Goal: Transaction & Acquisition: Purchase product/service

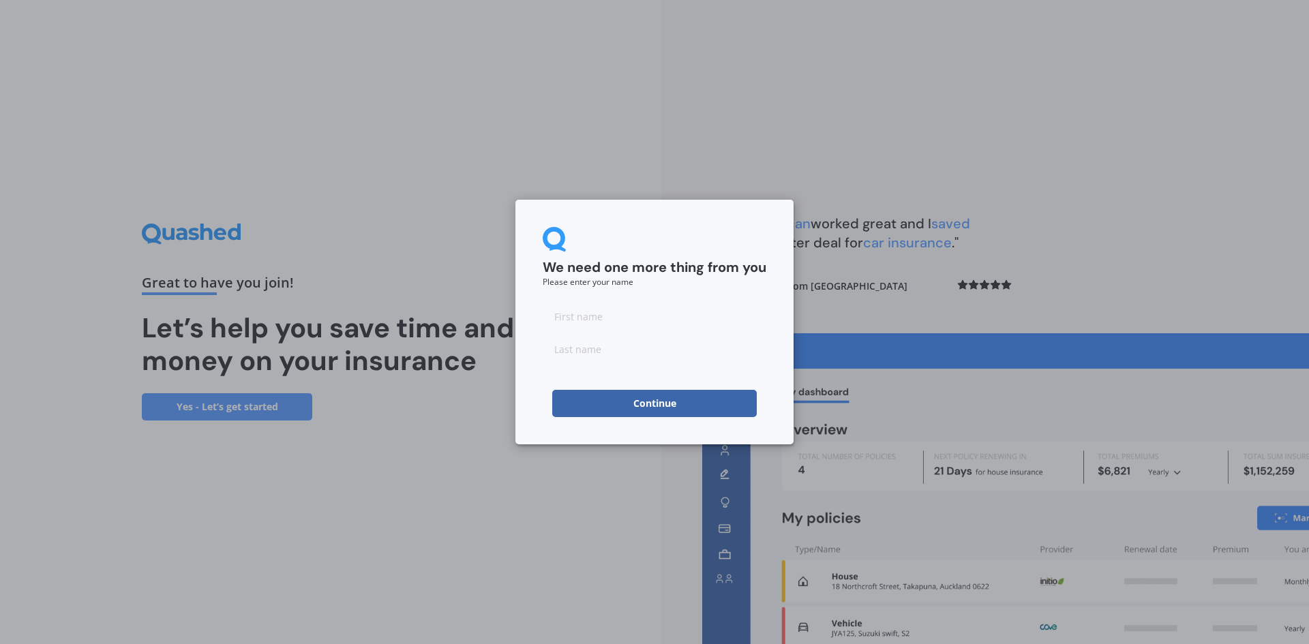
click at [614, 314] on input at bounding box center [655, 316] width 224 height 27
type input "xinyuan"
click at [584, 359] on input at bounding box center [655, 348] width 224 height 27
type input "z"
click at [626, 313] on input "xinyuan" at bounding box center [655, 316] width 224 height 27
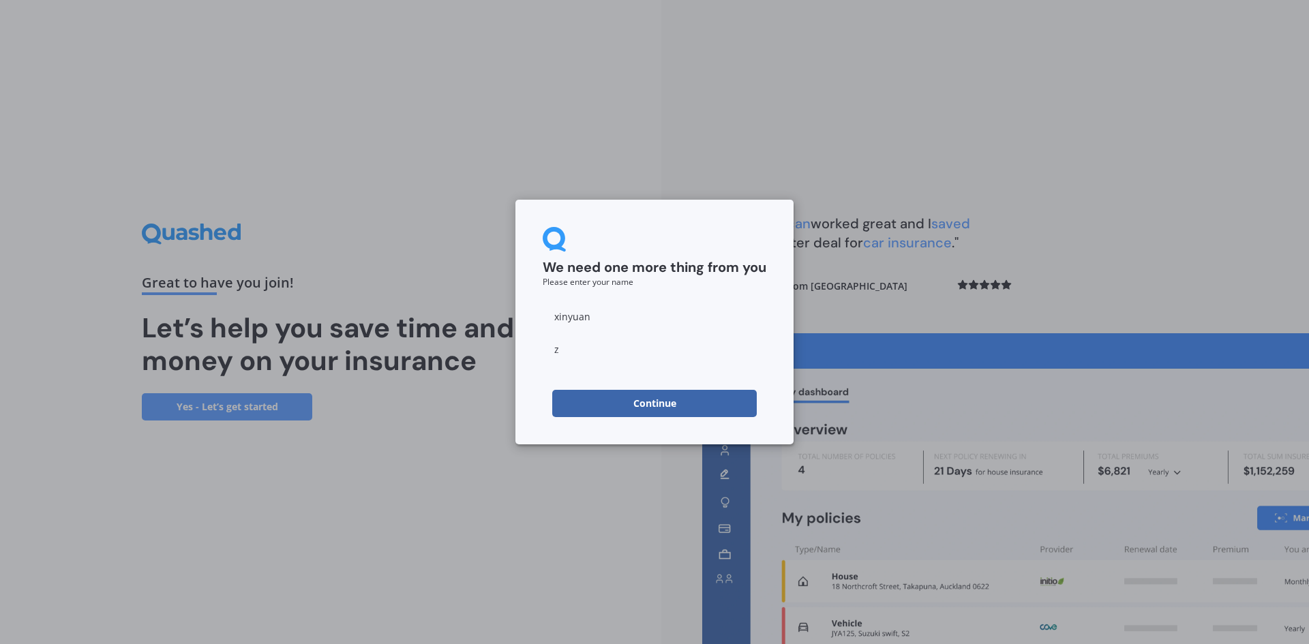
click at [582, 402] on button "Continue" at bounding box center [654, 403] width 205 height 27
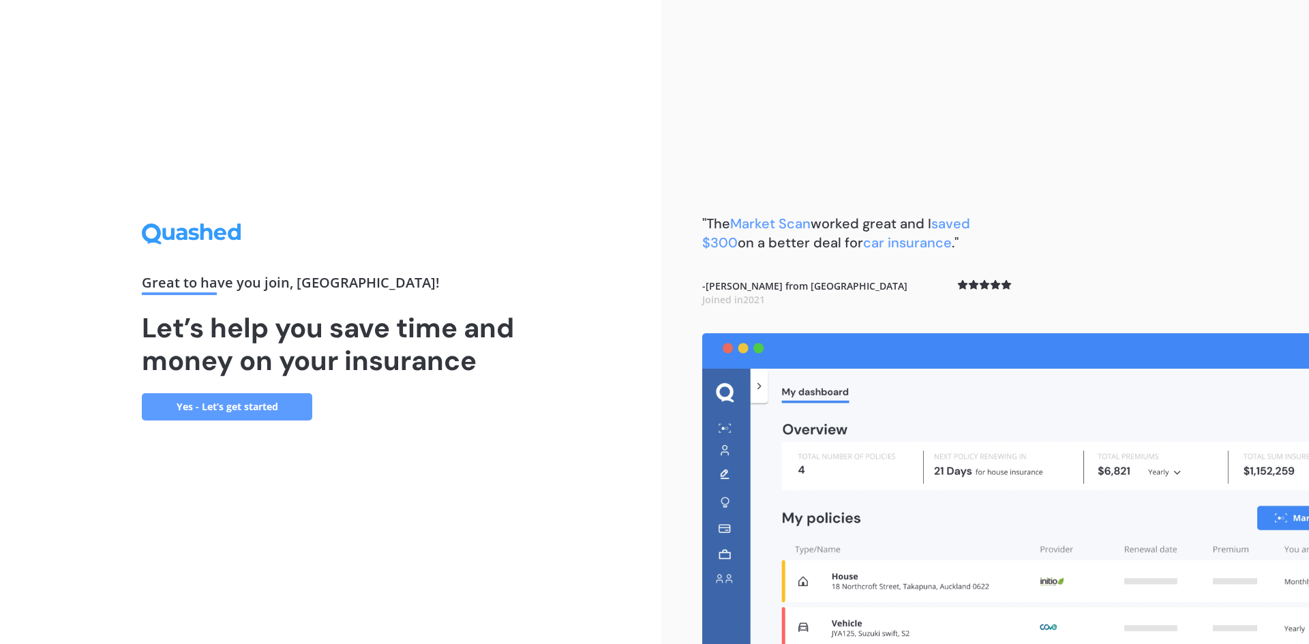
click at [262, 403] on link "Yes - Let’s get started" at bounding box center [227, 406] width 170 height 27
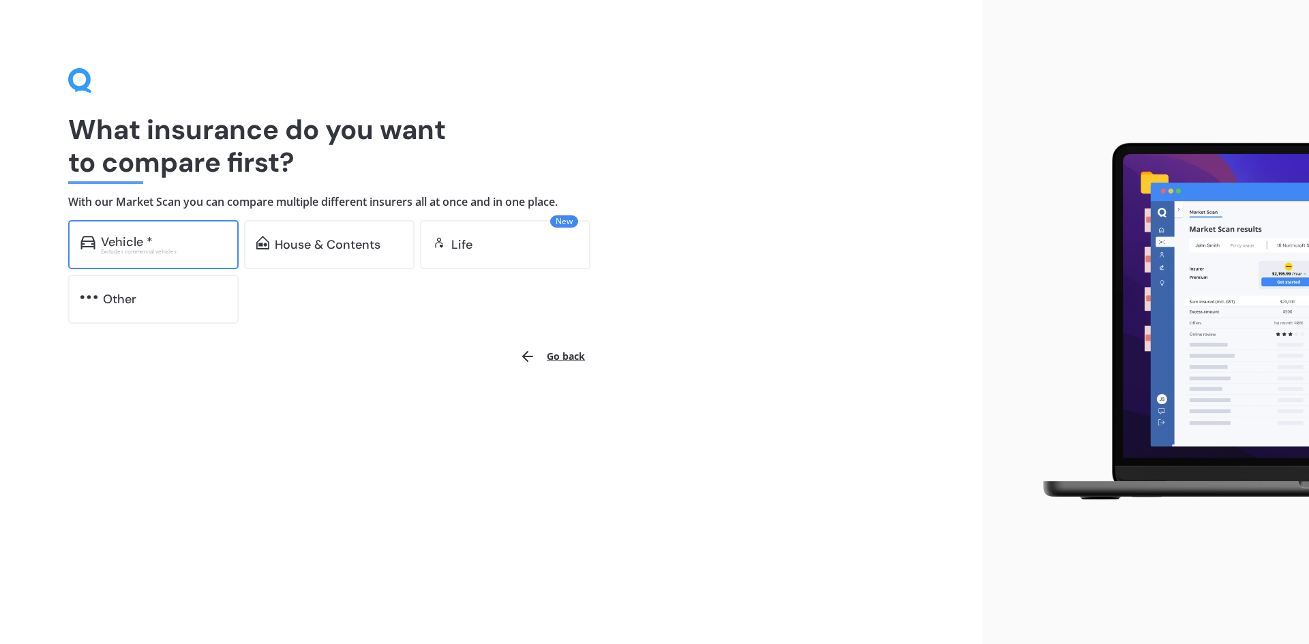
click at [194, 260] on div "Vehicle * Excludes commercial vehicles" at bounding box center [153, 244] width 170 height 49
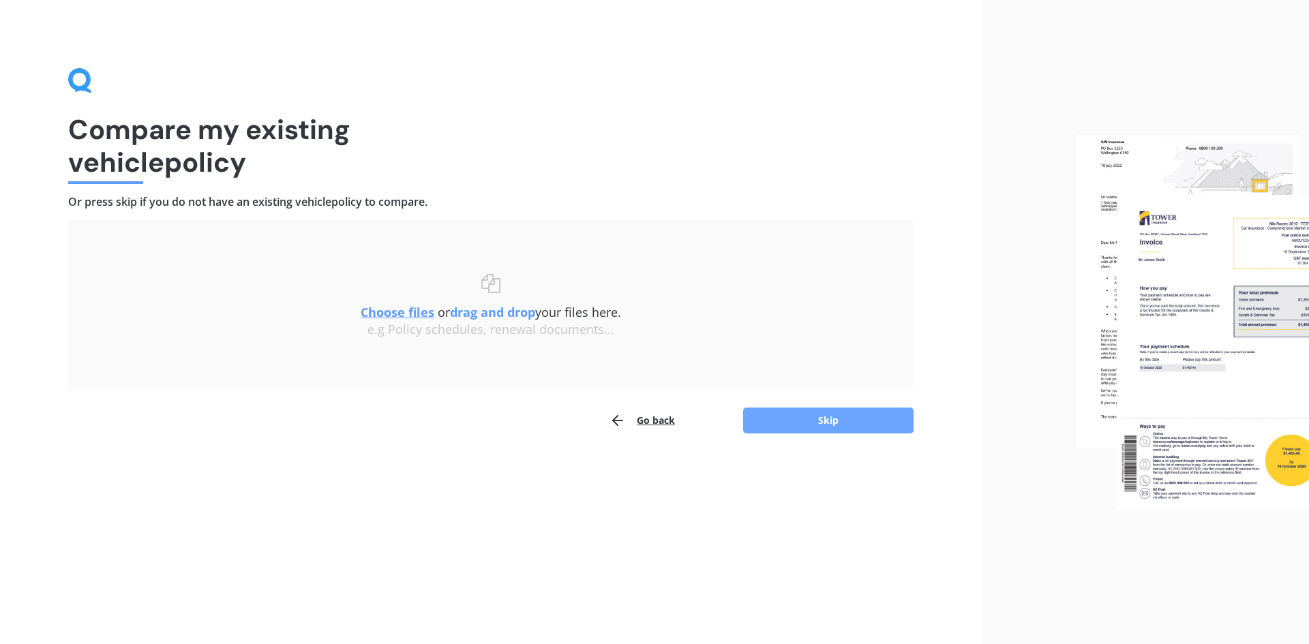
click at [764, 419] on button "Skip" at bounding box center [828, 421] width 170 height 26
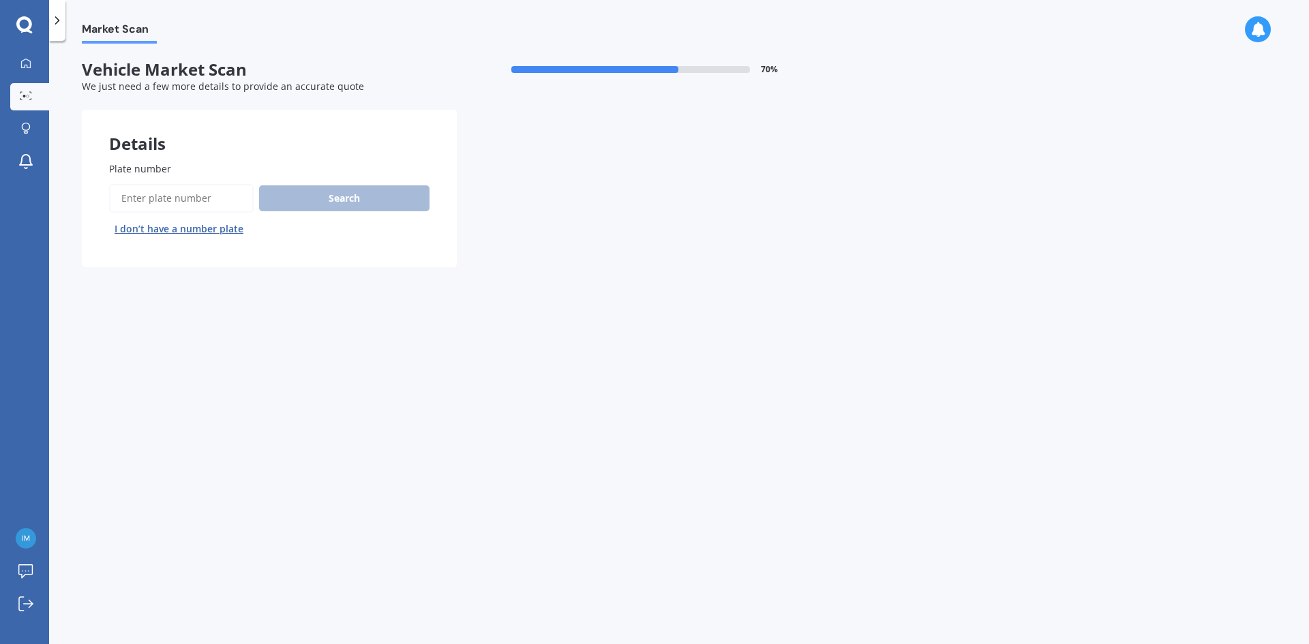
click at [185, 206] on input "Plate number" at bounding box center [181, 198] width 145 height 29
type input "rkj513"
click at [314, 205] on button "Search" at bounding box center [344, 198] width 170 height 26
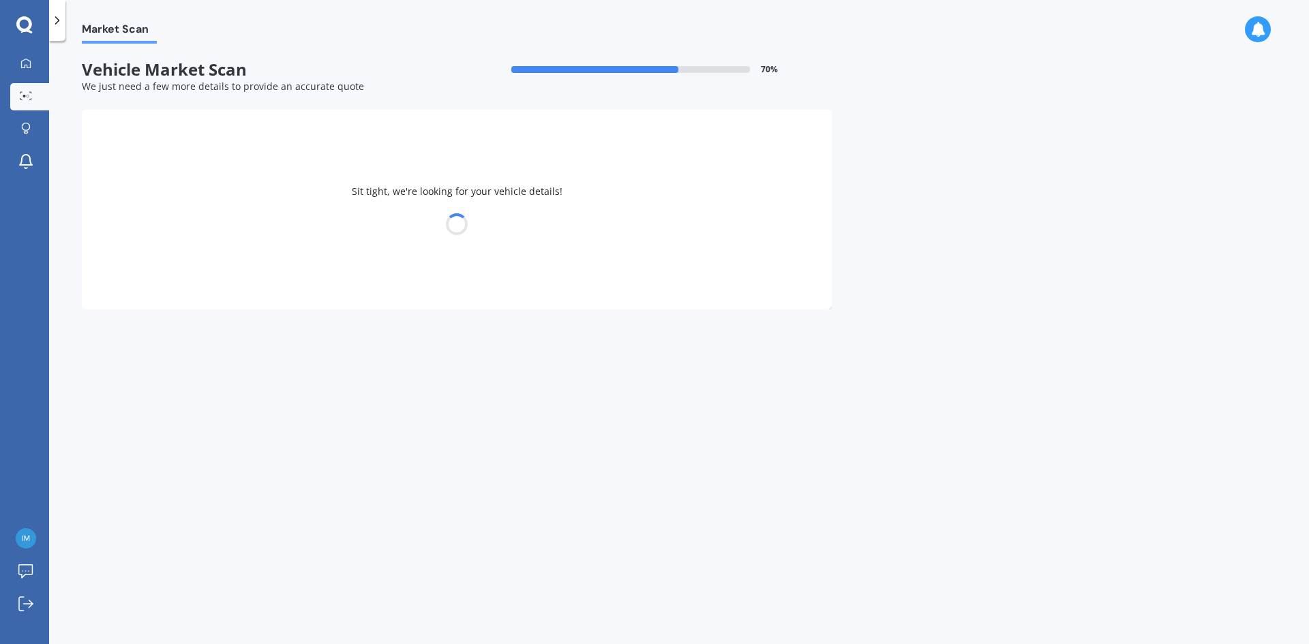
select select "HONDA"
select select "FIT"
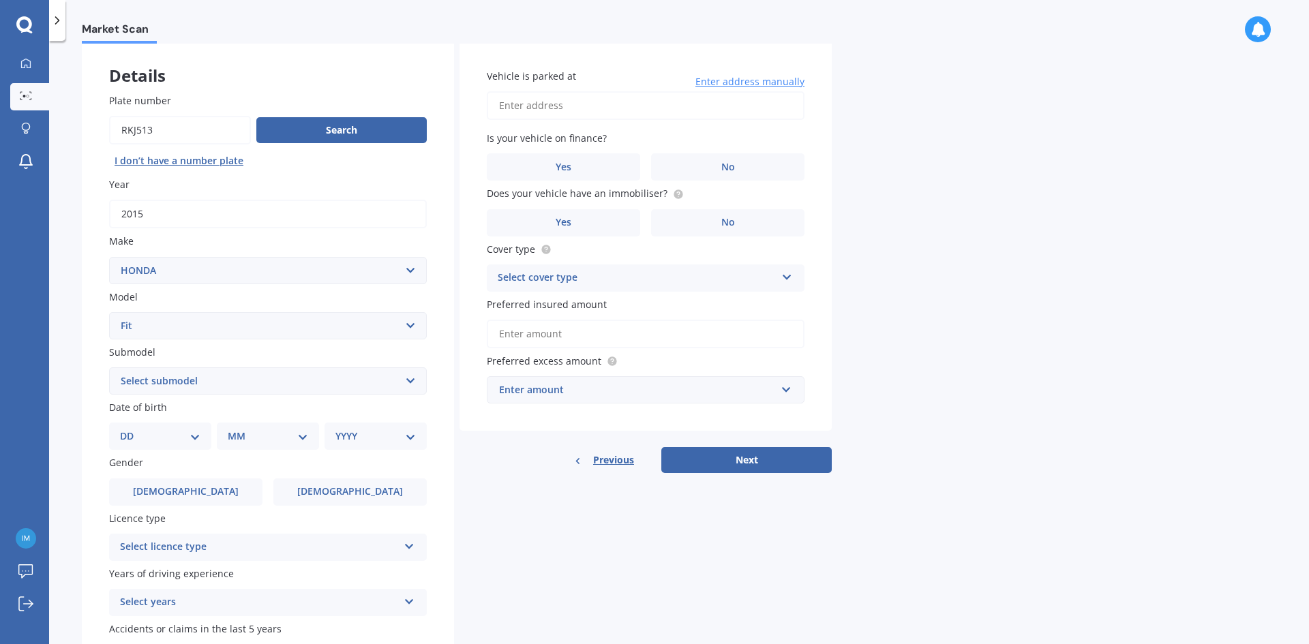
scroll to position [136, 0]
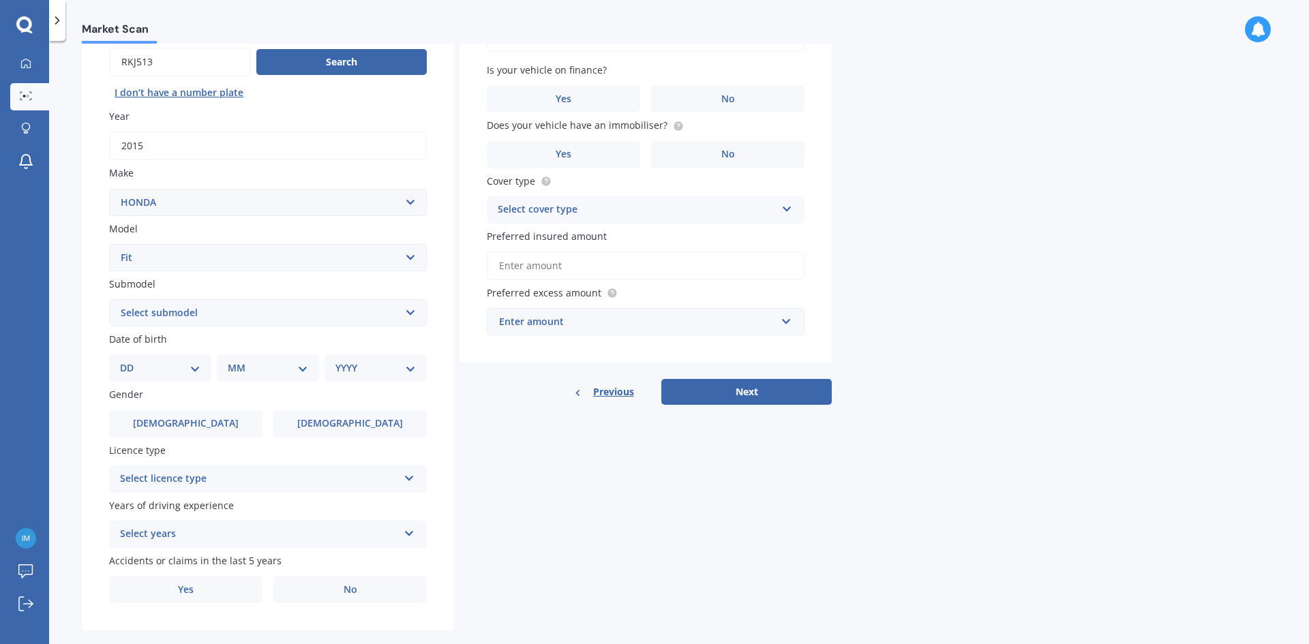
click at [166, 365] on select "DD 01 02 03 04 05 06 07 08 09 10 11 12 13 14 15 16 17 18 19 20 21 22 23 24 25 2…" at bounding box center [160, 368] width 80 height 15
select select "30"
click at [131, 361] on select "DD 01 02 03 04 05 06 07 08 09 10 11 12 13 14 15 16 17 18 19 20 21 22 23 24 25 2…" at bounding box center [160, 368] width 80 height 15
click at [243, 353] on div "Date of birth DD 01 02 03 04 05 06 07 08 09 10 11 12 13 14 15 16 17 18 19 20 21…" at bounding box center [268, 357] width 318 height 50
click at [247, 366] on select "MM 01 02 03 04 05 06 07 08 09 10 11 12" at bounding box center [270, 368] width 75 height 15
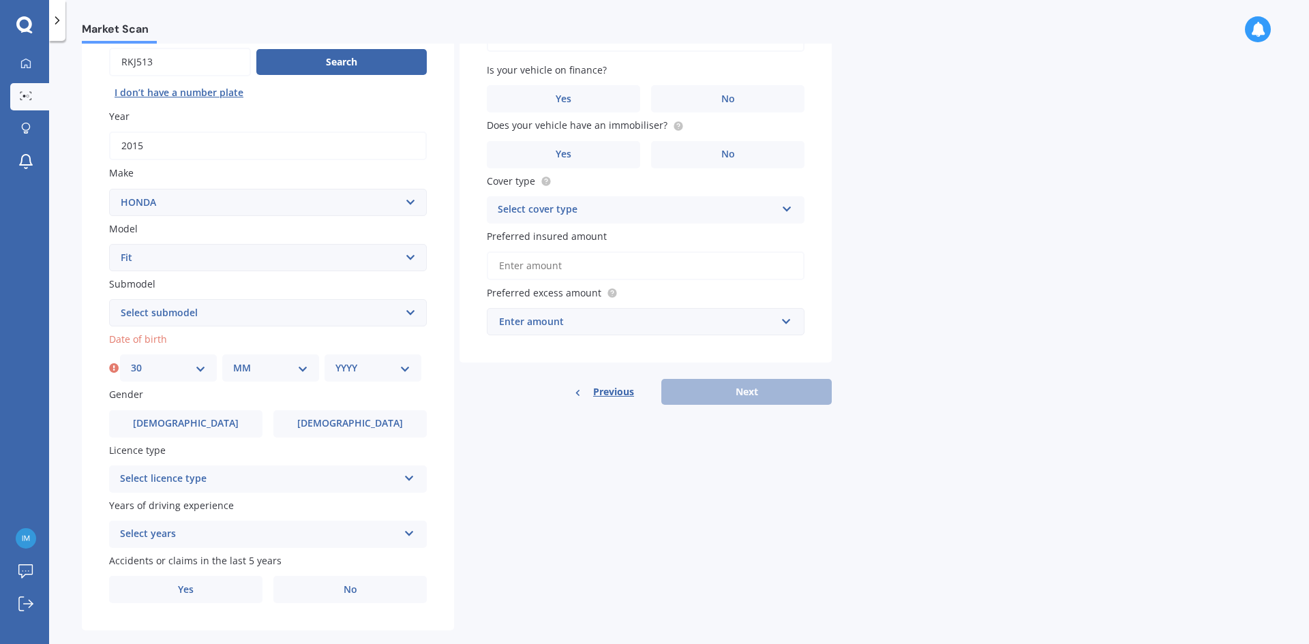
select select "03"
click at [233, 361] on select "MM 01 02 03 04 05 06 07 08 09 10 11 12" at bounding box center [270, 368] width 75 height 15
click at [368, 374] on select "YYYY 2025 2024 2023 2022 2021 2020 2019 2018 2017 2016 2015 2014 2013 2012 2011…" at bounding box center [372, 368] width 75 height 15
select select "1999"
click at [335, 361] on select "YYYY 2025 2024 2023 2022 2021 2020 2019 2018 2017 2016 2015 2014 2013 2012 2011…" at bounding box center [372, 368] width 75 height 15
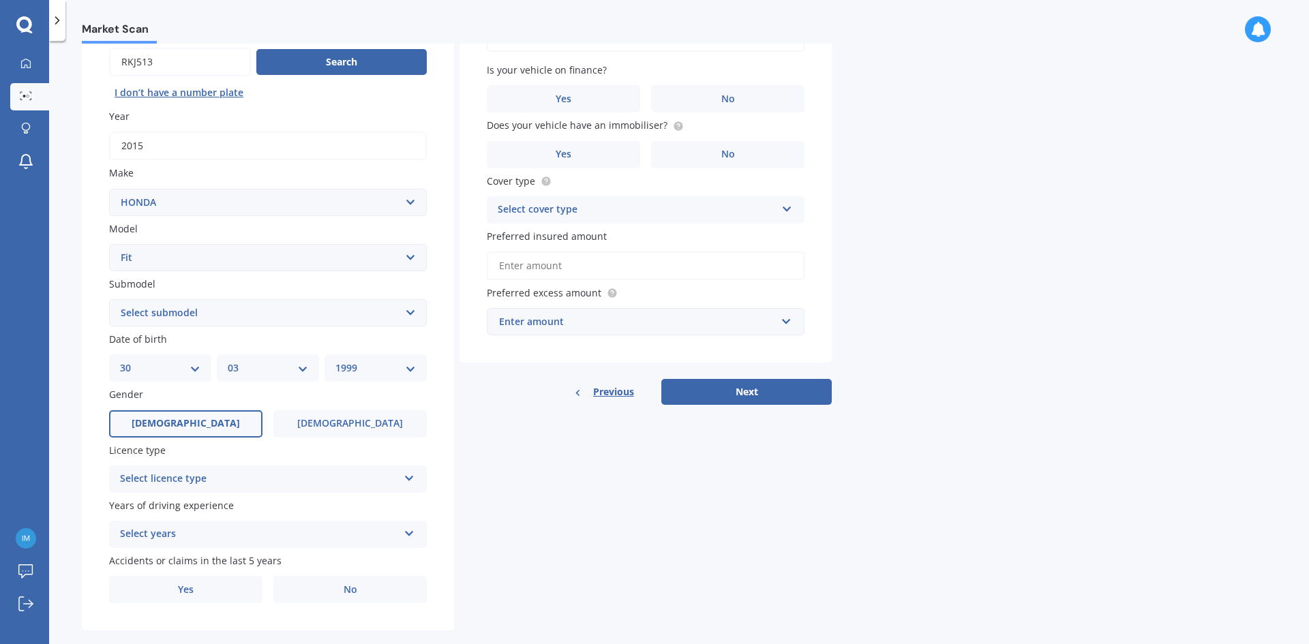
click at [228, 419] on label "[DEMOGRAPHIC_DATA]" at bounding box center [185, 423] width 153 height 27
click at [0, 0] on input "[DEMOGRAPHIC_DATA]" at bounding box center [0, 0] width 0 height 0
click at [236, 478] on div "Select licence type" at bounding box center [259, 479] width 278 height 16
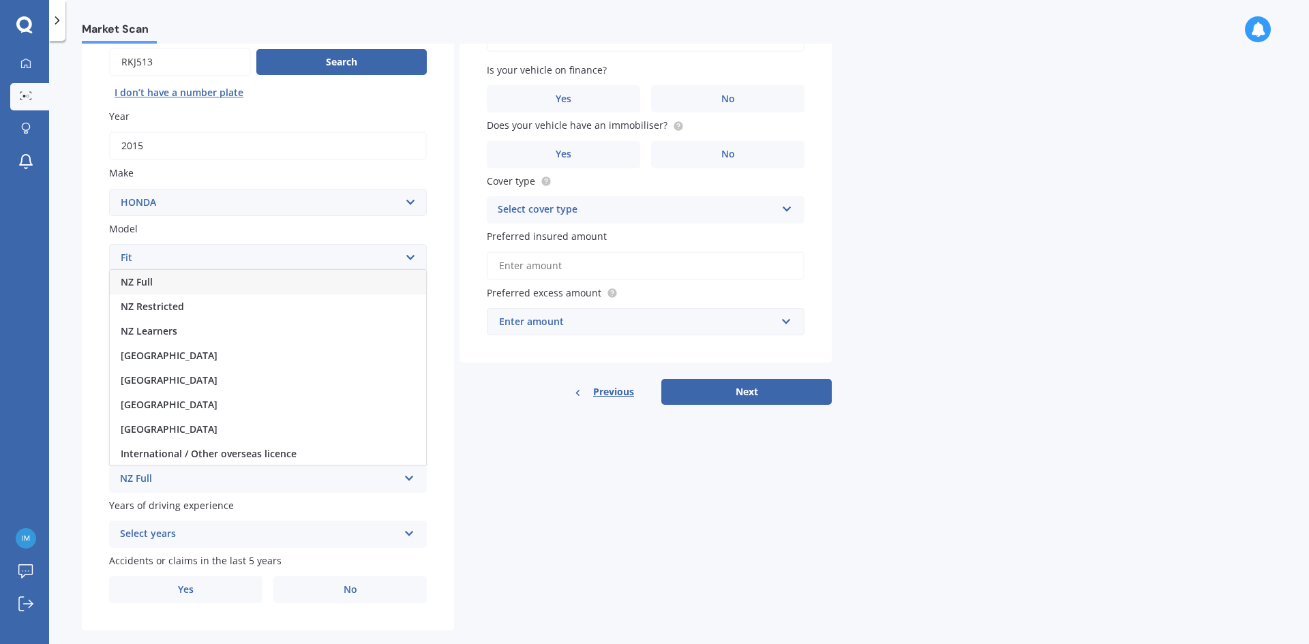
click at [267, 280] on div "NZ Full" at bounding box center [268, 282] width 316 height 25
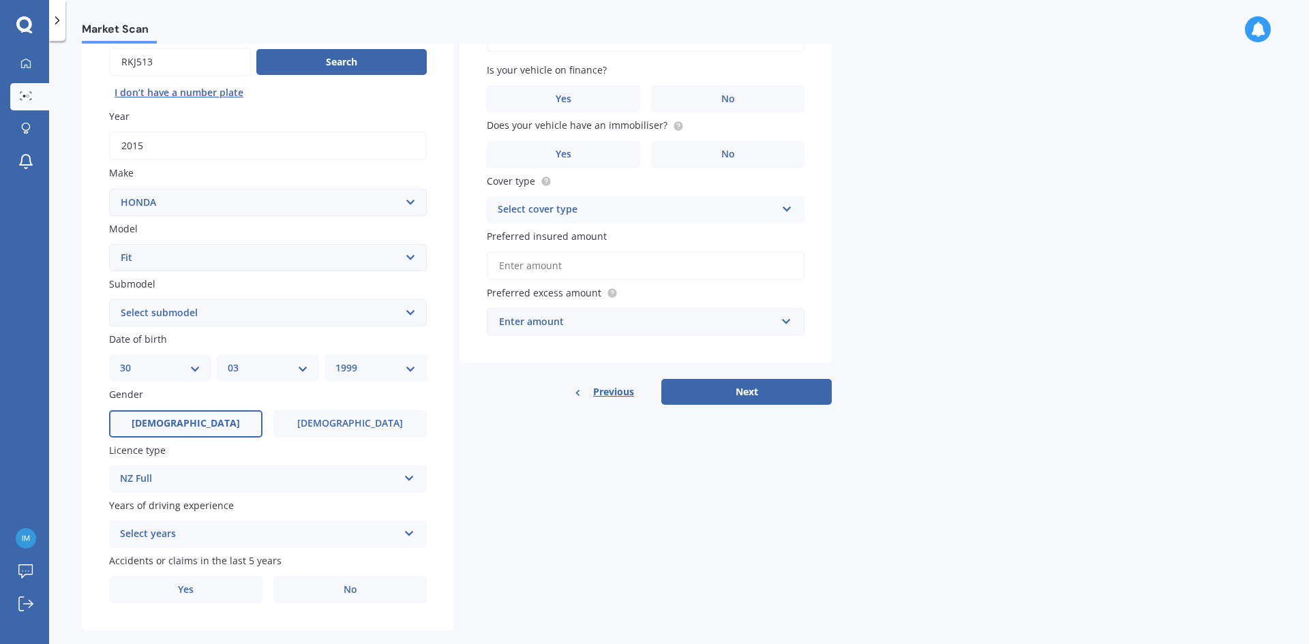
click at [203, 531] on div "Select years" at bounding box center [259, 534] width 278 height 16
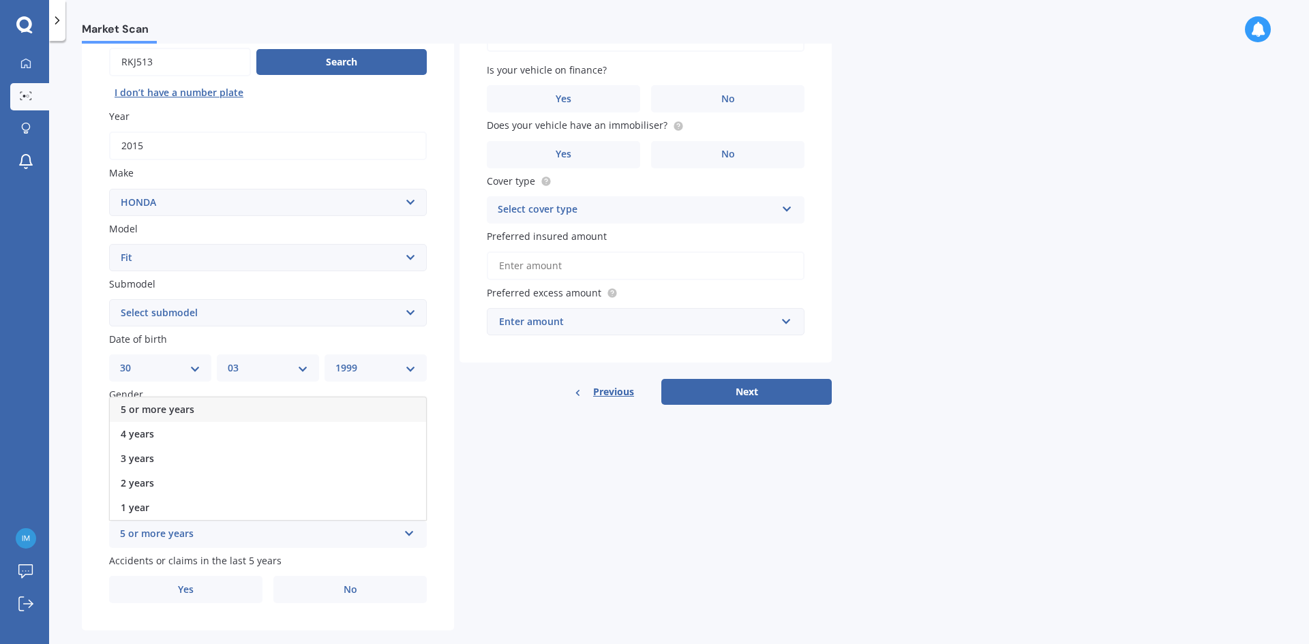
click at [187, 406] on span "5 or more years" at bounding box center [158, 409] width 74 height 13
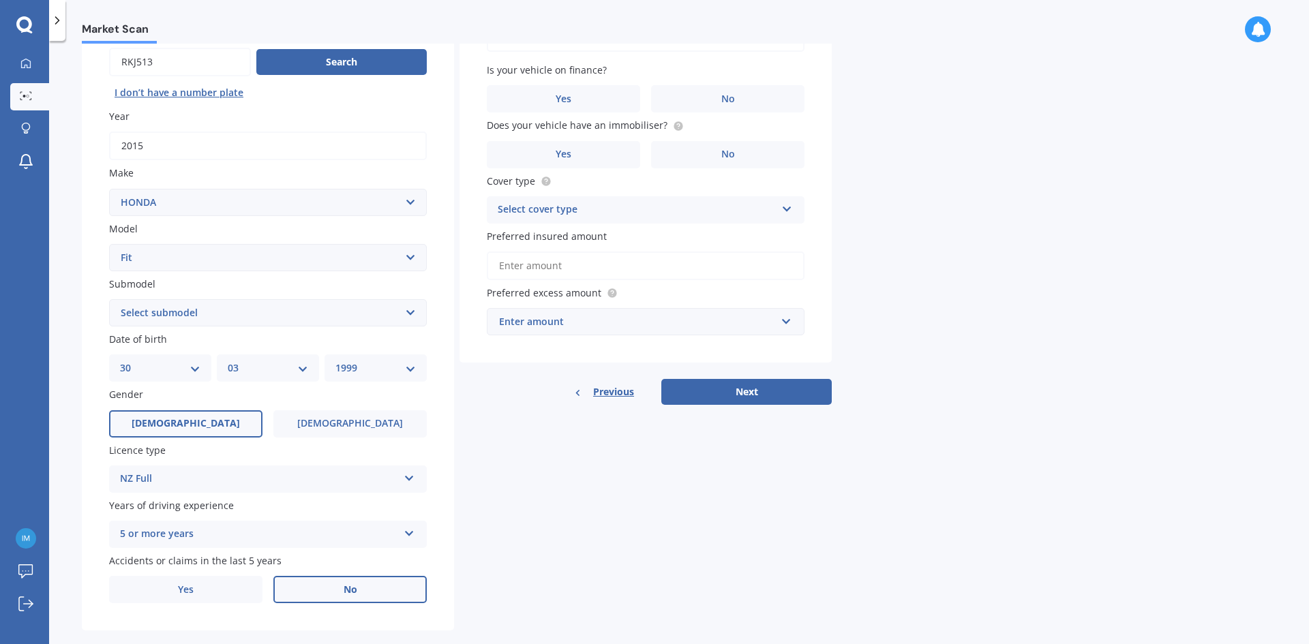
click at [322, 587] on label "No" at bounding box center [349, 589] width 153 height 27
click at [0, 0] on input "No" at bounding box center [0, 0] width 0 height 0
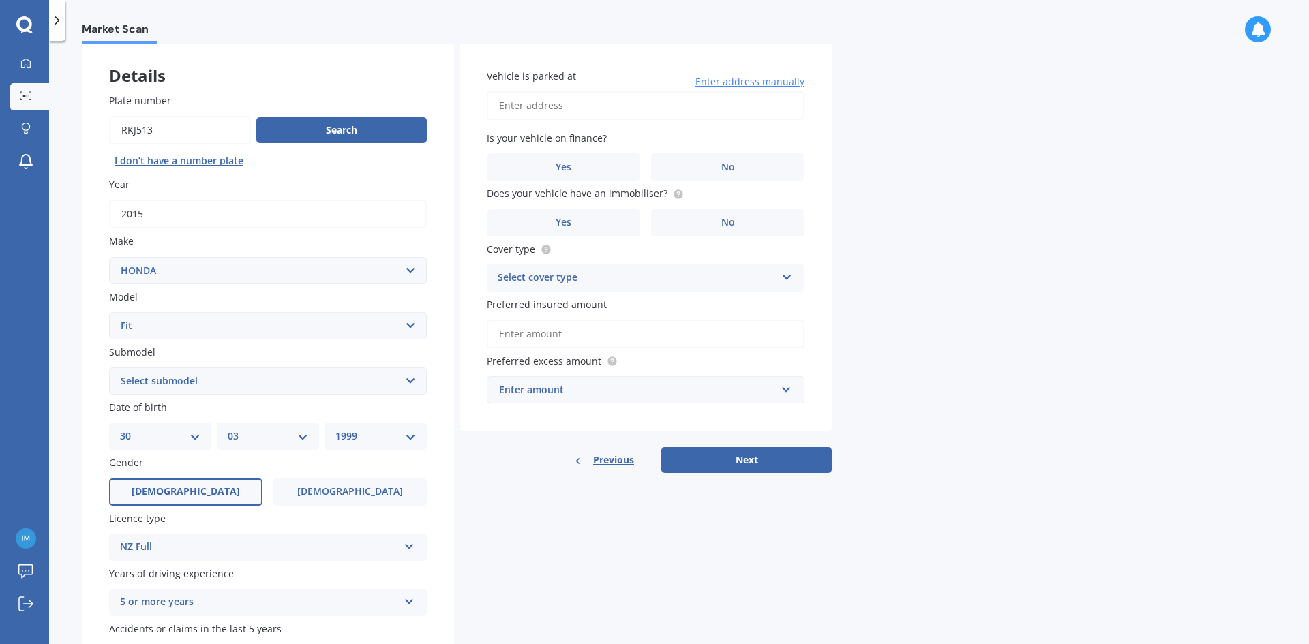
click at [591, 107] on input "Vehicle is parked at" at bounding box center [646, 105] width 318 height 29
click at [648, 111] on input "[STREET_ADDRESS][PERSON_NAME]" at bounding box center [646, 105] width 318 height 29
drag, startPoint x: 655, startPoint y: 106, endPoint x: 555, endPoint y: 123, distance: 101.5
click at [555, 123] on div "Vehicle is parked at [STREET_ADDRESS][PERSON_NAME] Enter address manually Is yo…" at bounding box center [645, 237] width 372 height 390
click at [605, 104] on input "[STREET_ADDRESS][PERSON_NAME]" at bounding box center [646, 105] width 318 height 29
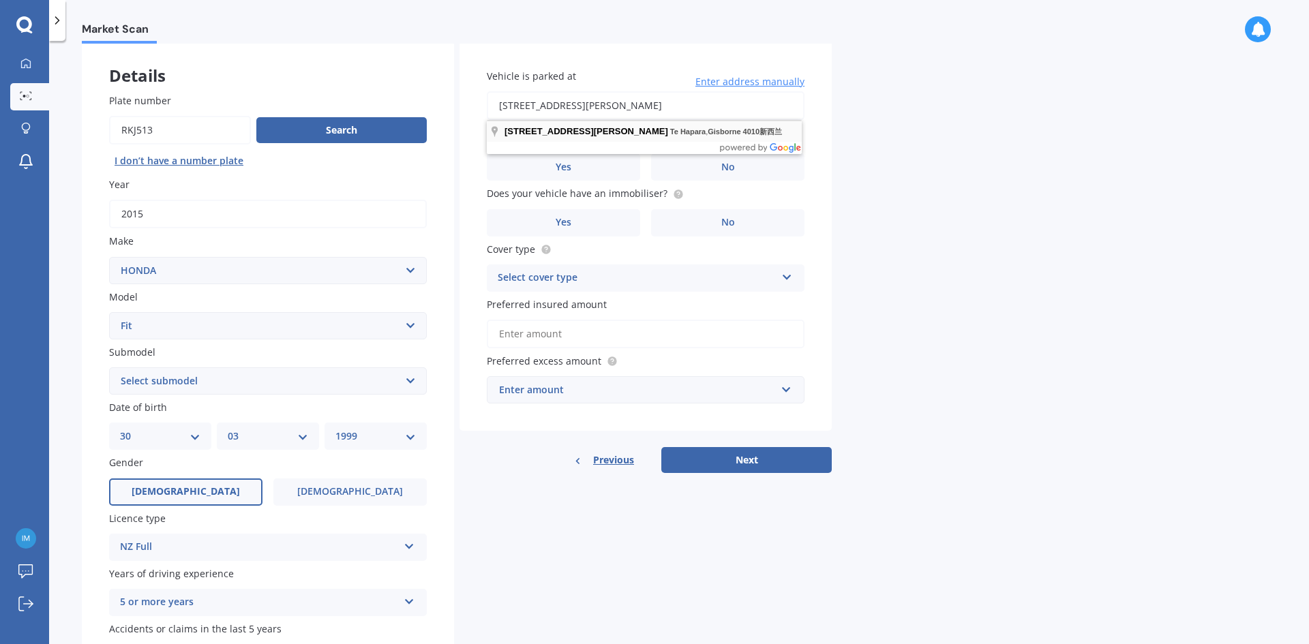
drag, startPoint x: 734, startPoint y: 106, endPoint x: 569, endPoint y: 121, distance: 166.3
click at [569, 121] on body "My Dashboard Market Scan Explore insurance Notifications xinyuan z Submit feedb…" at bounding box center [654, 322] width 1309 height 644
type input "[STREET_ADDRESS][PERSON_NAME]新西兰"
click at [684, 170] on label "No" at bounding box center [727, 166] width 153 height 27
click at [0, 0] on input "No" at bounding box center [0, 0] width 0 height 0
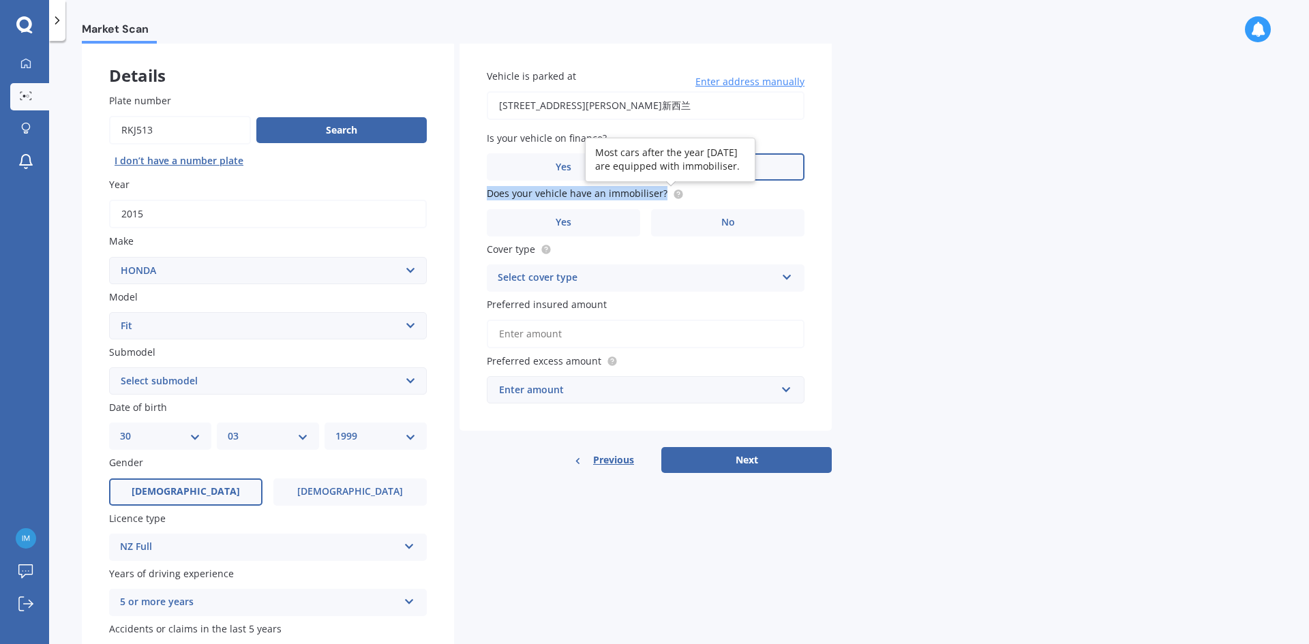
drag, startPoint x: 482, startPoint y: 190, endPoint x: 662, endPoint y: 192, distance: 180.0
click at [662, 192] on div "Vehicle is parked at [STREET_ADDRESS][PERSON_NAME]新西兰 Enter address manually Is…" at bounding box center [645, 237] width 372 height 390
click at [941, 205] on div "Market Scan Vehicle Market Scan 70 % We just need a few more details to provide…" at bounding box center [679, 345] width 1260 height 603
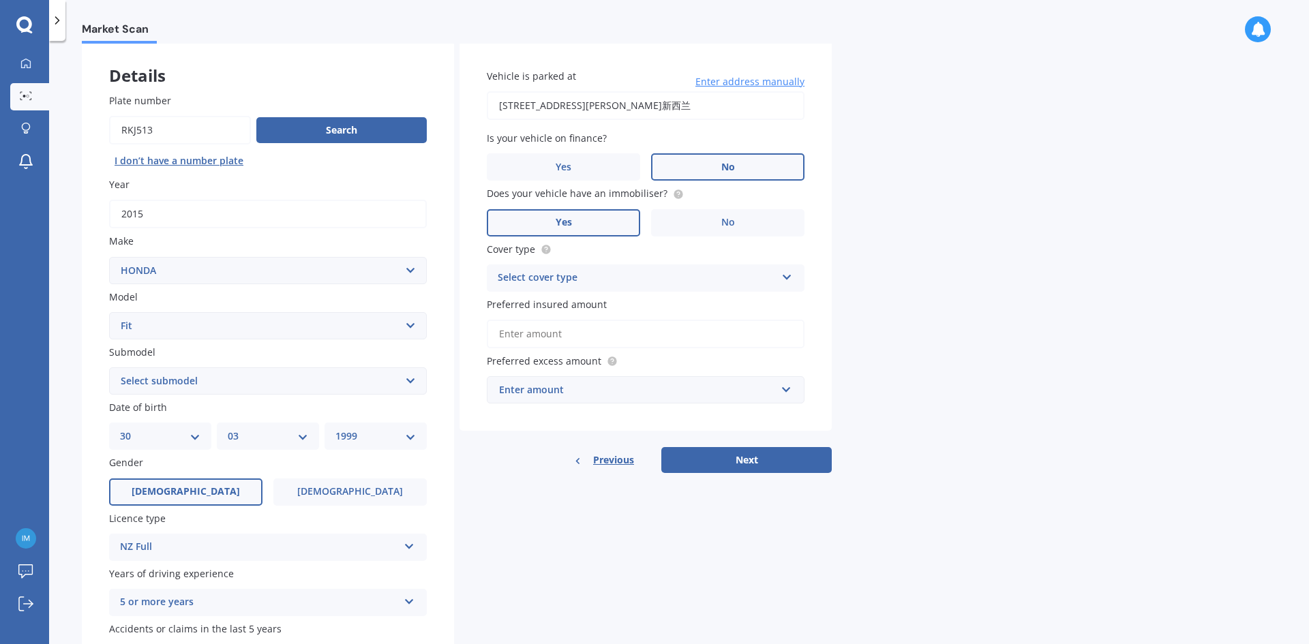
click at [606, 215] on label "Yes" at bounding box center [563, 222] width 153 height 27
click at [0, 0] on input "Yes" at bounding box center [0, 0] width 0 height 0
click at [607, 279] on div "Select cover type" at bounding box center [637, 278] width 278 height 16
click at [592, 344] on div "Third Party" at bounding box center [645, 354] width 316 height 25
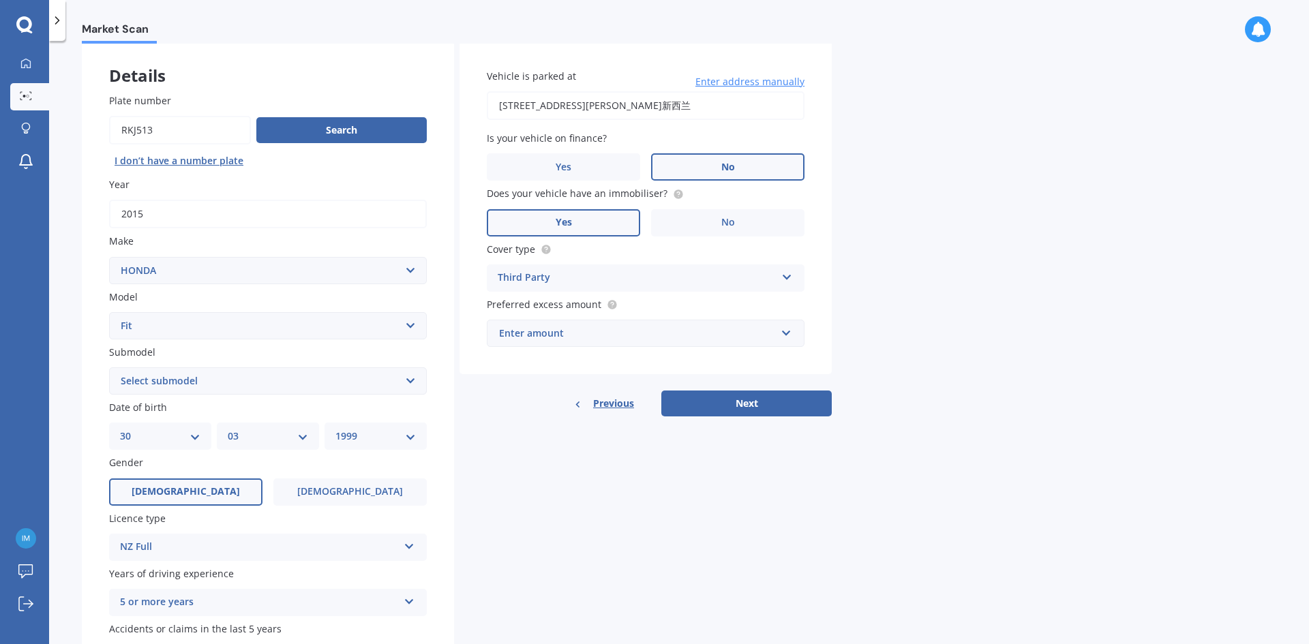
click at [593, 338] on div "Enter amount" at bounding box center [637, 333] width 277 height 15
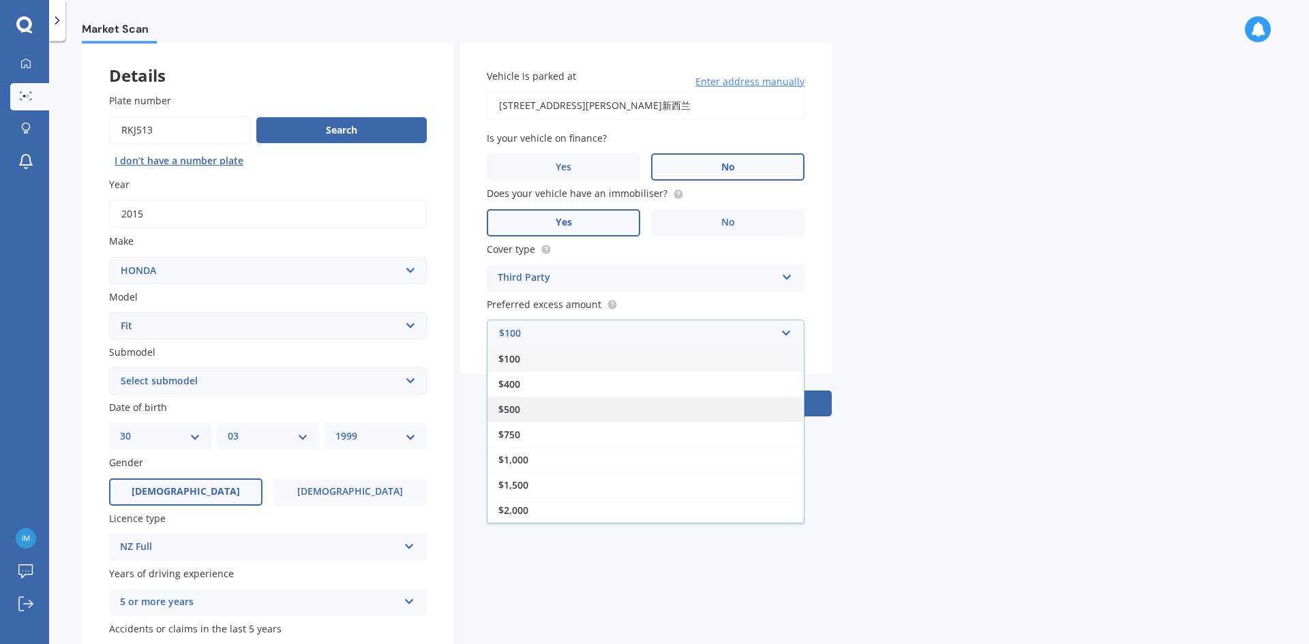
click at [560, 417] on div "$500" at bounding box center [645, 409] width 316 height 25
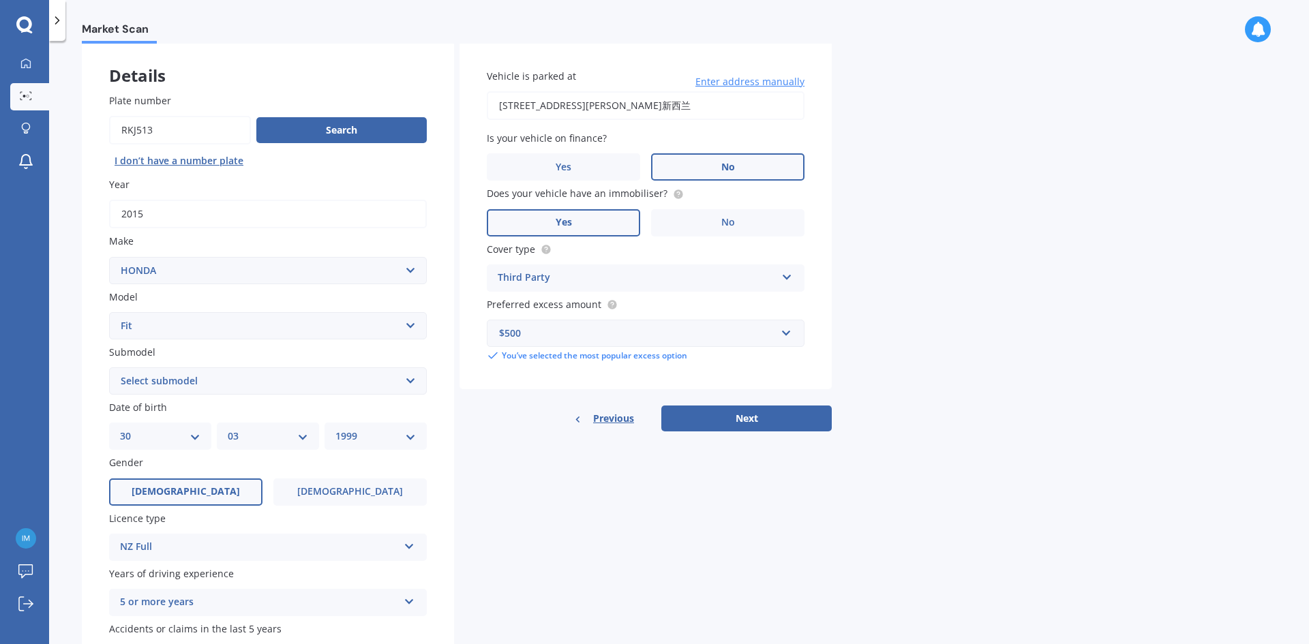
click at [538, 444] on div "Details Plate number Search I don’t have a number plate Year [DATE] Make Select…" at bounding box center [457, 371] width 750 height 658
click at [727, 422] on button "Next" at bounding box center [746, 419] width 170 height 26
click at [341, 398] on div "Plate number Search I don’t have a number plate Year [DATE] Make Select make AC…" at bounding box center [268, 382] width 372 height 633
select select "PETROL"
click at [109, 367] on select "Select submodel Diesel EV Hybrid Petrol" at bounding box center [268, 380] width 318 height 27
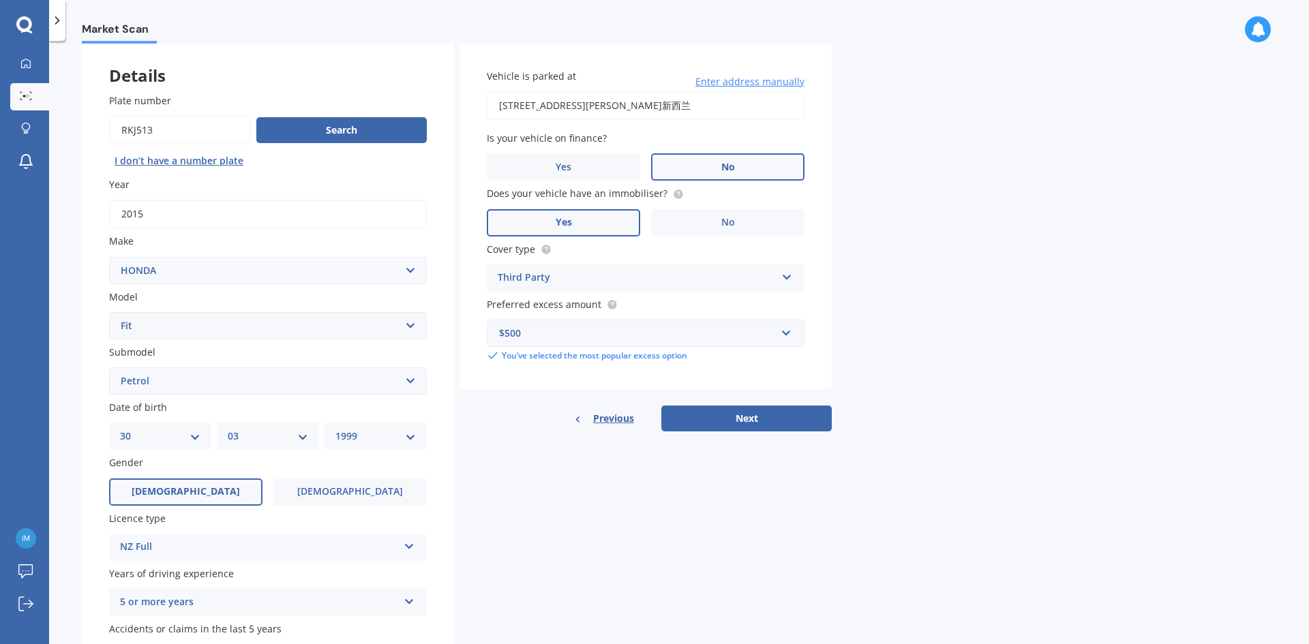
click at [539, 508] on div "Details Plate number Search I don’t have a number plate Year [DATE] Make Select…" at bounding box center [457, 371] width 750 height 658
click at [722, 414] on button "Next" at bounding box center [746, 419] width 170 height 26
select select "30"
select select "03"
select select "1999"
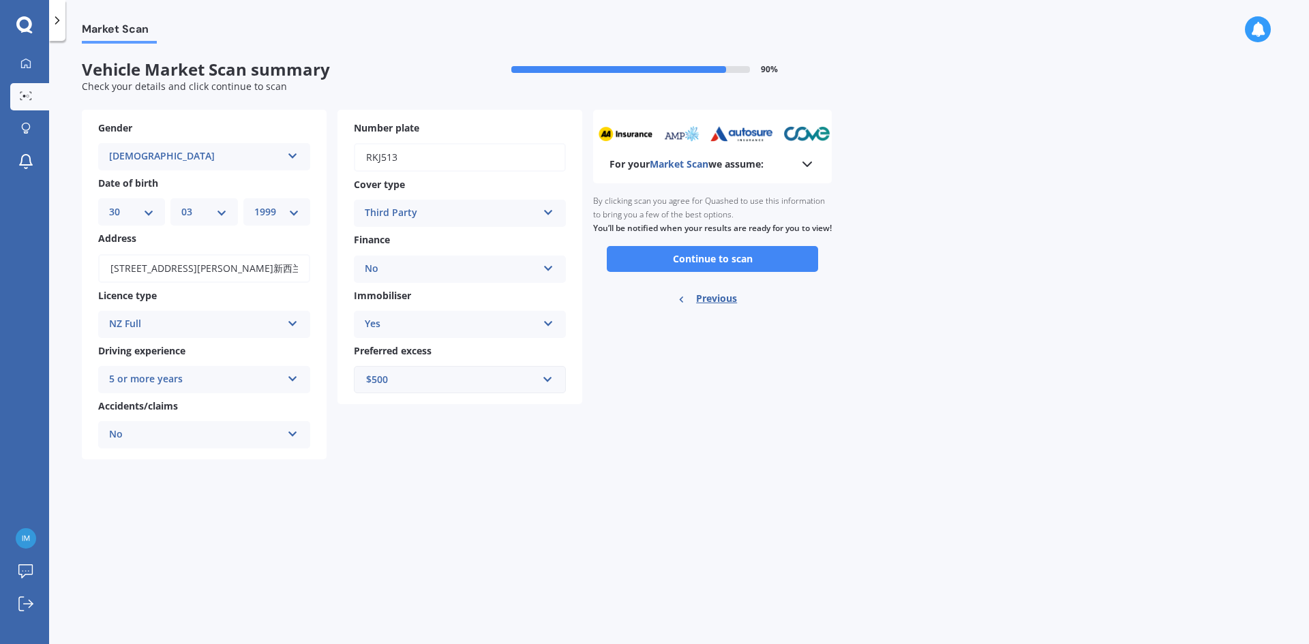
scroll to position [0, 0]
click at [740, 267] on button "Continue to scan" at bounding box center [712, 259] width 211 height 26
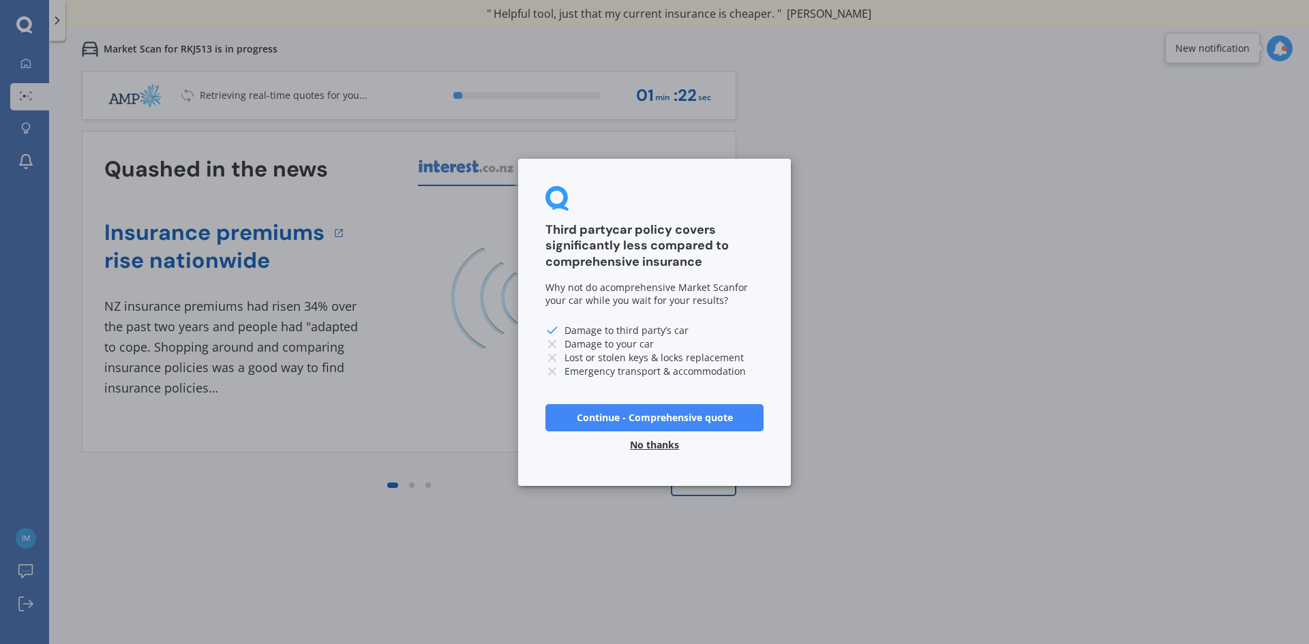
click at [666, 442] on button "No thanks" at bounding box center [654, 444] width 65 height 27
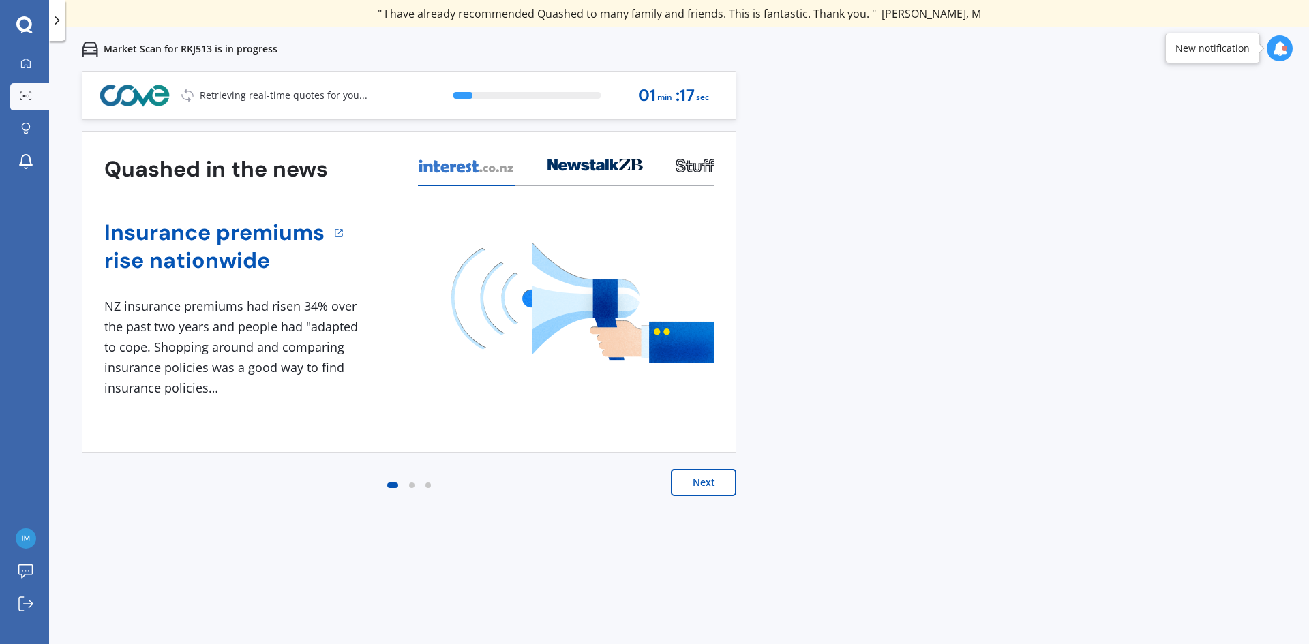
click at [684, 485] on button "Next" at bounding box center [703, 482] width 65 height 27
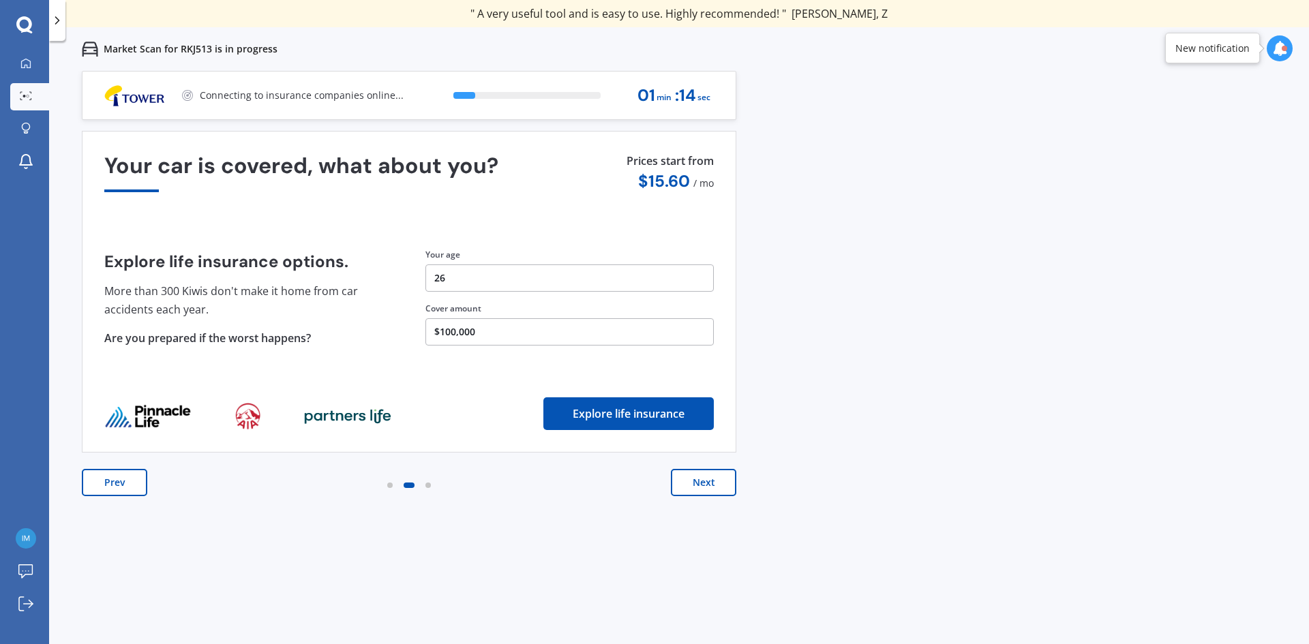
click at [117, 482] on button "Prev" at bounding box center [114, 482] width 65 height 27
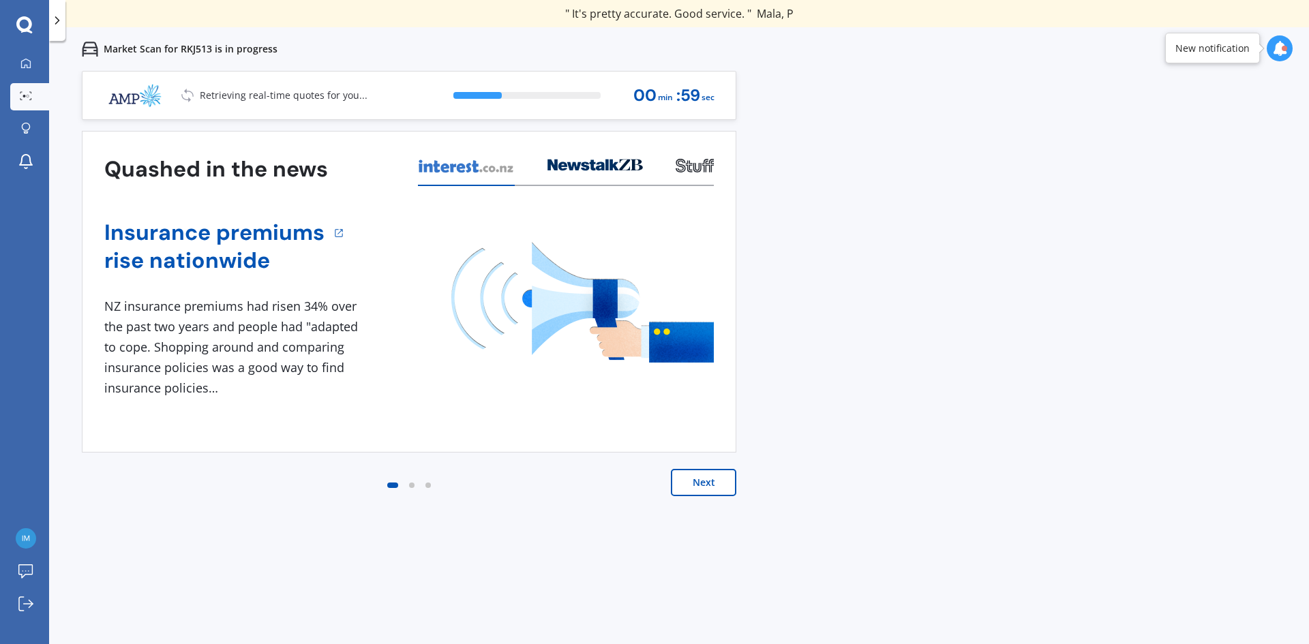
click at [688, 482] on button "Next" at bounding box center [703, 482] width 65 height 27
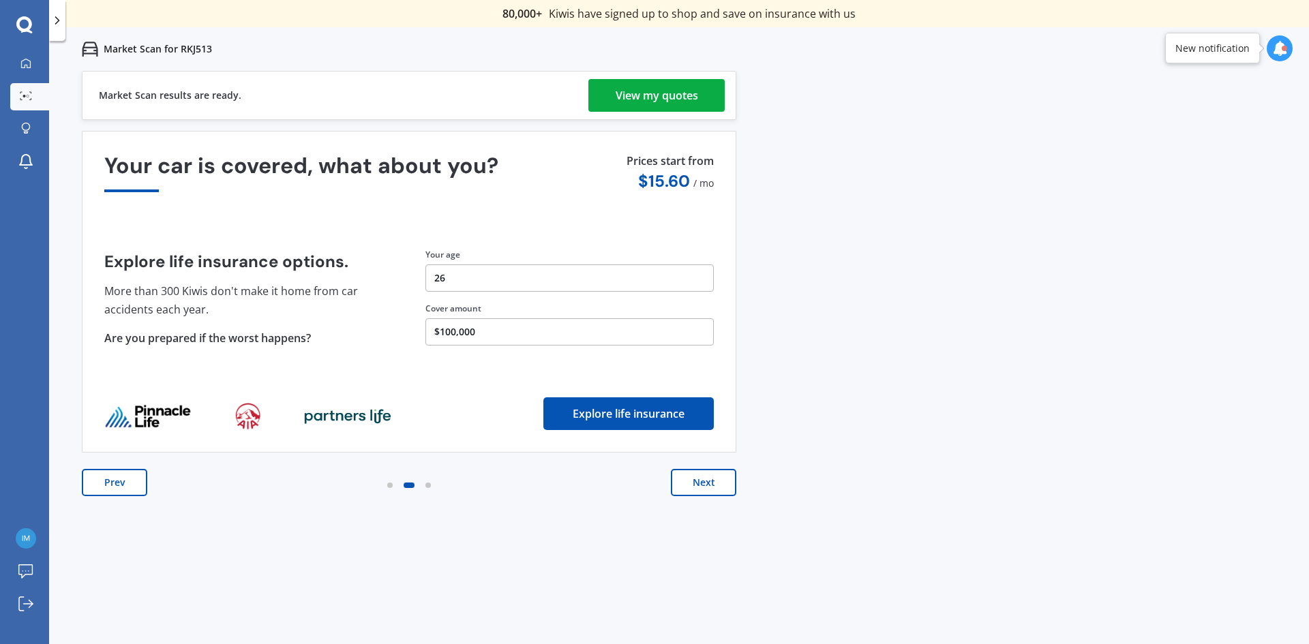
click at [661, 92] on div "View my quotes" at bounding box center [657, 95] width 82 height 33
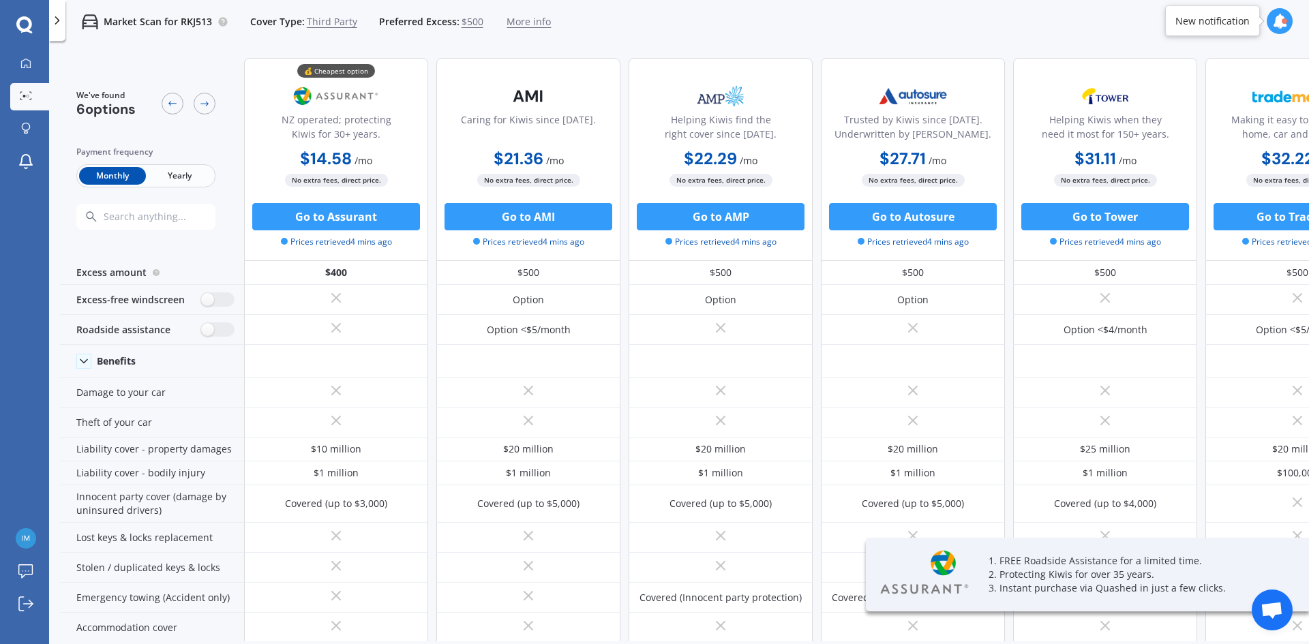
click at [199, 167] on span "Yearly" at bounding box center [179, 176] width 67 height 18
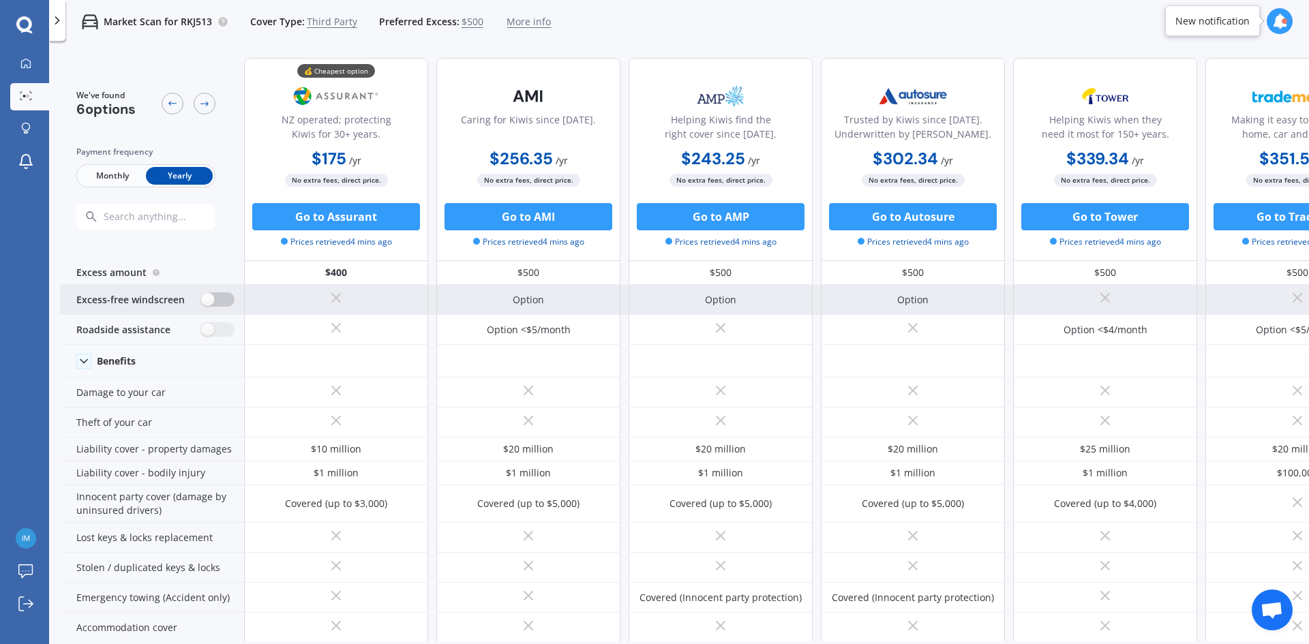
click at [222, 300] on label at bounding box center [217, 299] width 33 height 14
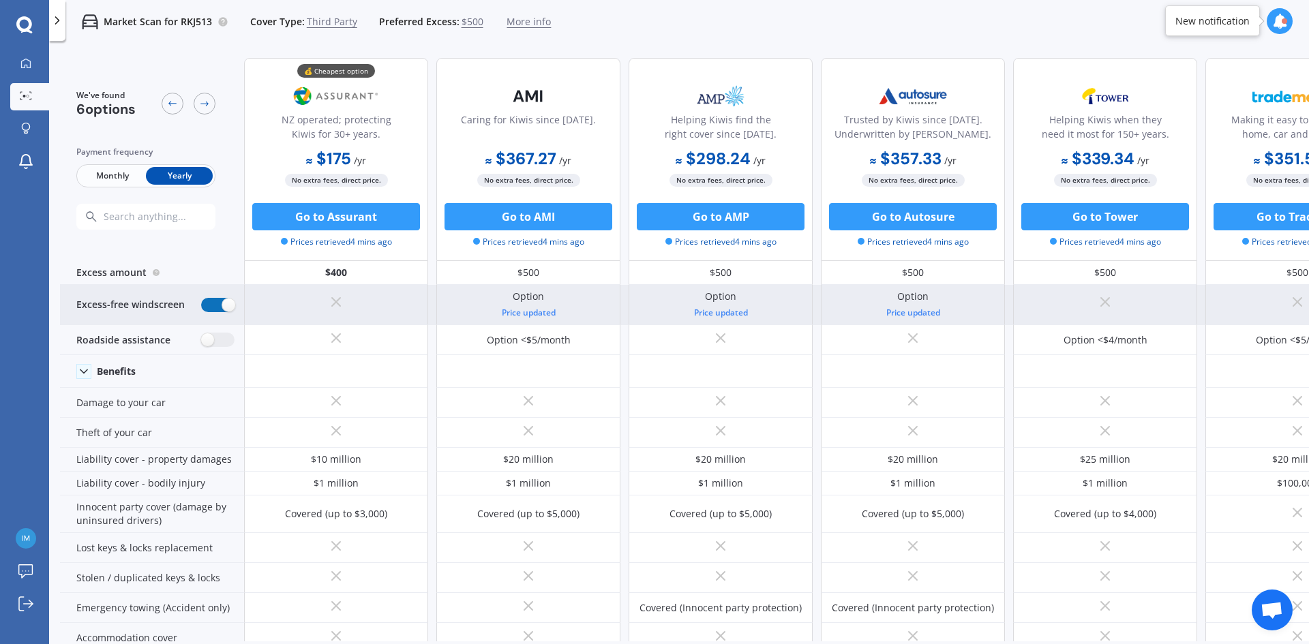
click at [222, 300] on label at bounding box center [217, 305] width 33 height 14
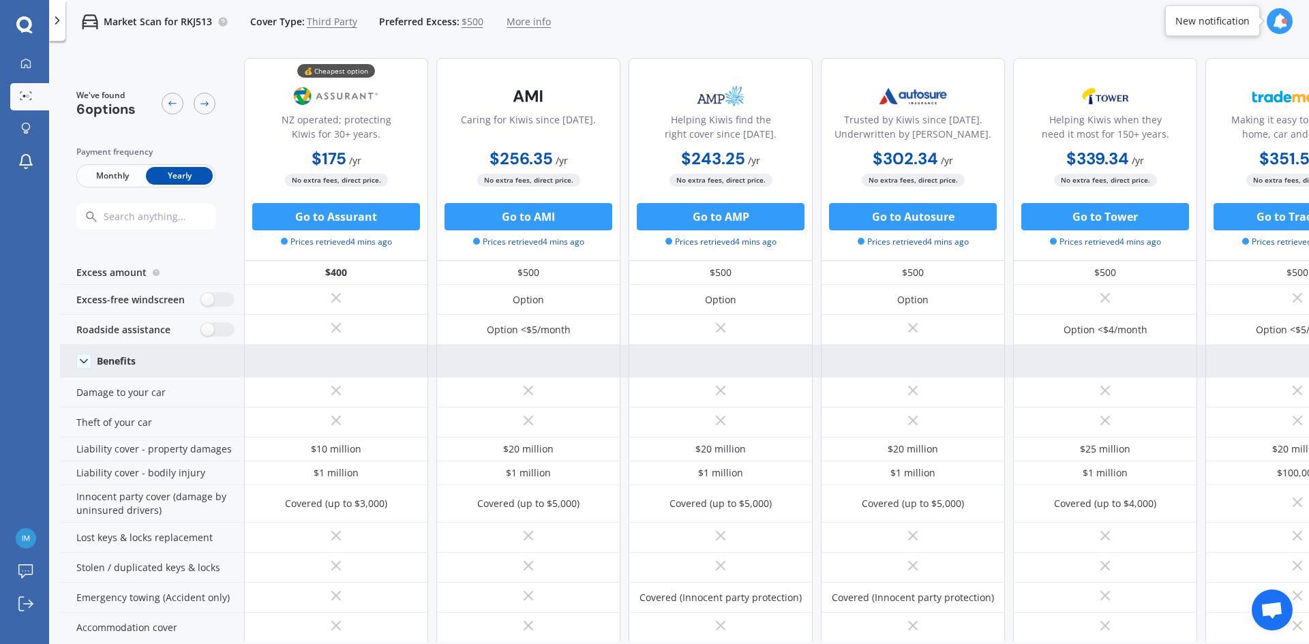
click at [114, 362] on div "Benefits" at bounding box center [116, 361] width 39 height 12
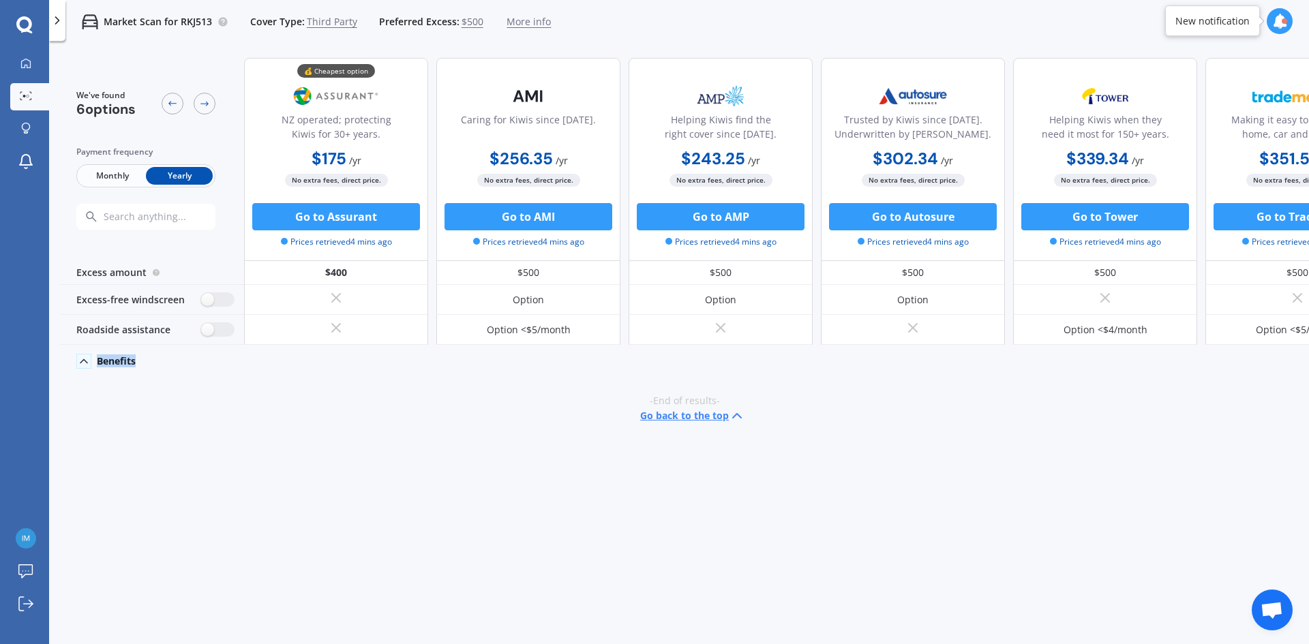
click at [114, 362] on div "Benefits" at bounding box center [116, 361] width 39 height 12
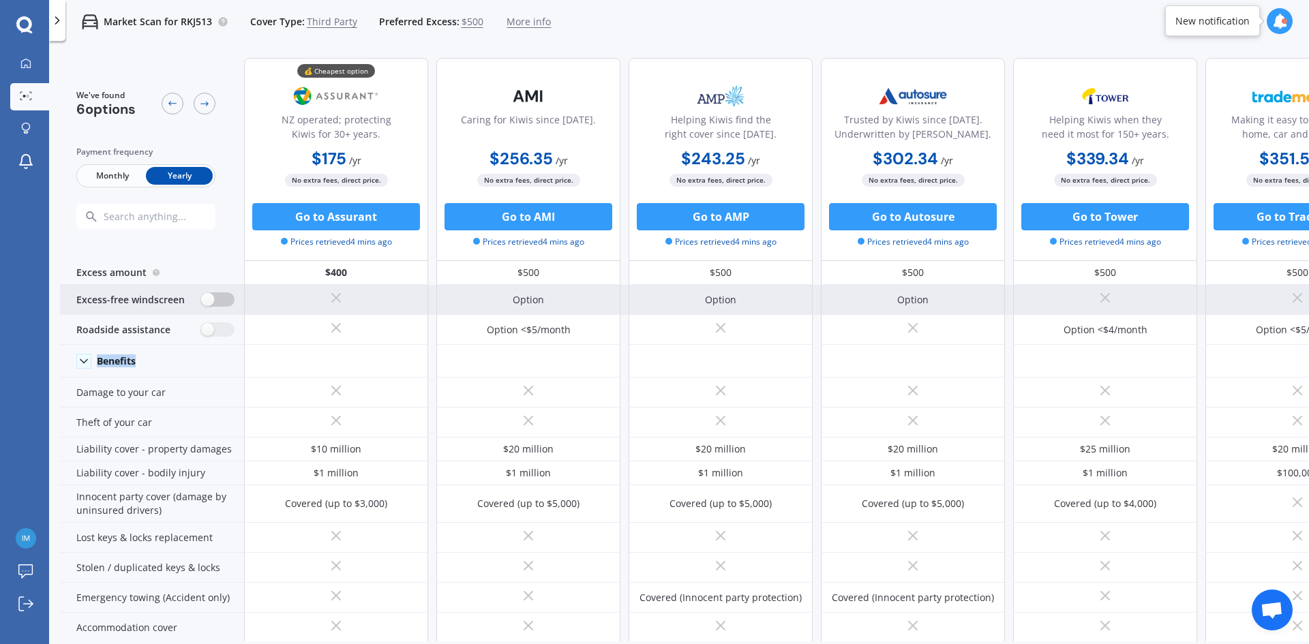
click at [206, 300] on label at bounding box center [217, 299] width 33 height 14
radio input "true"
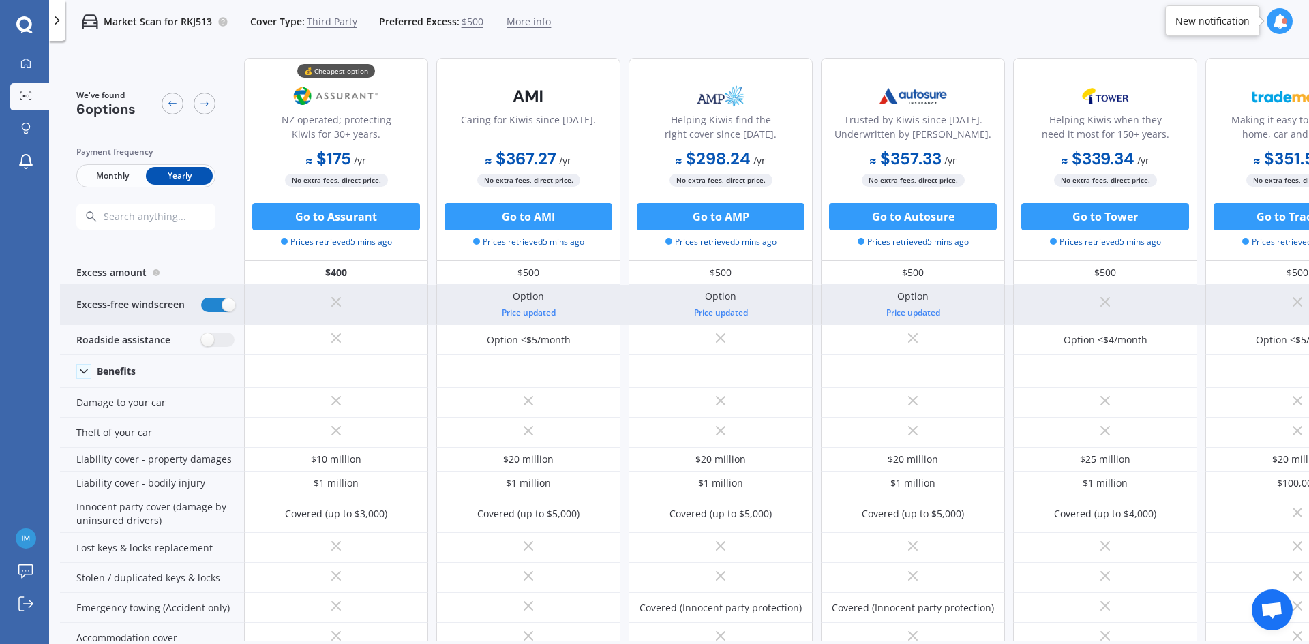
click at [340, 308] on icon at bounding box center [336, 302] width 16 height 16
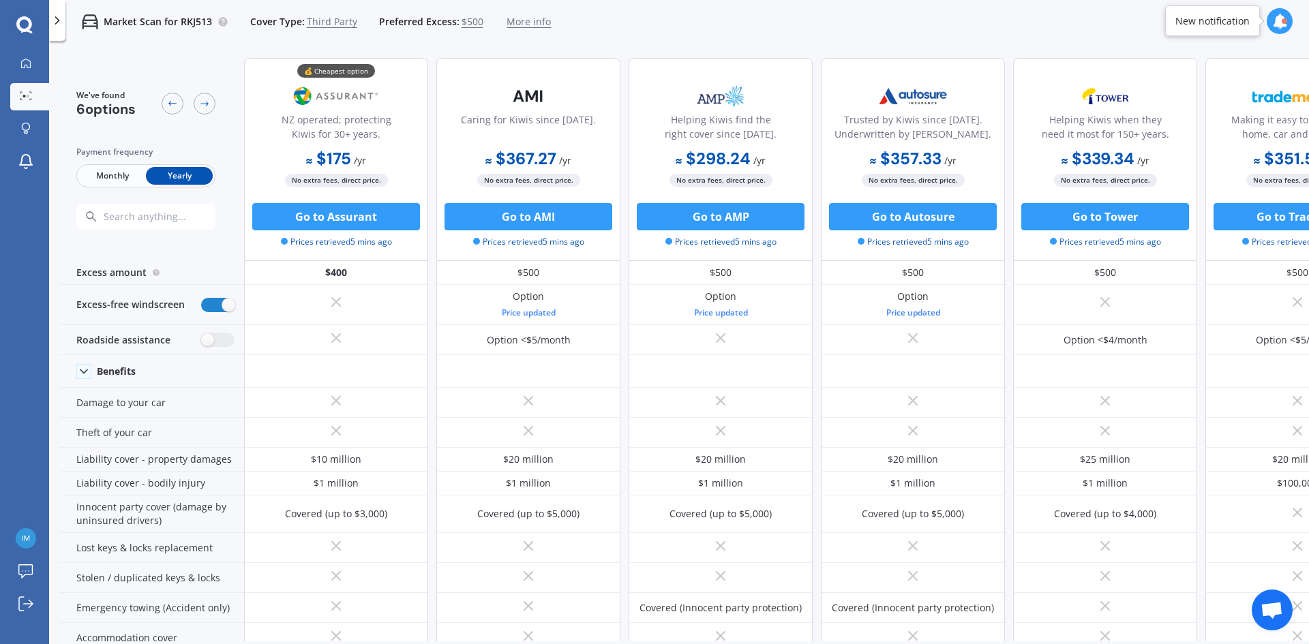
drag, startPoint x: 358, startPoint y: 222, endPoint x: 323, endPoint y: 249, distance: 43.8
click at [323, 249] on div "💰 Cheapest option NZ operated; protecting Kiwis for 30+ years. $175 / yr $175 /…" at bounding box center [336, 159] width 184 height 203
click at [354, 223] on button "Go to Assurant" at bounding box center [336, 216] width 168 height 27
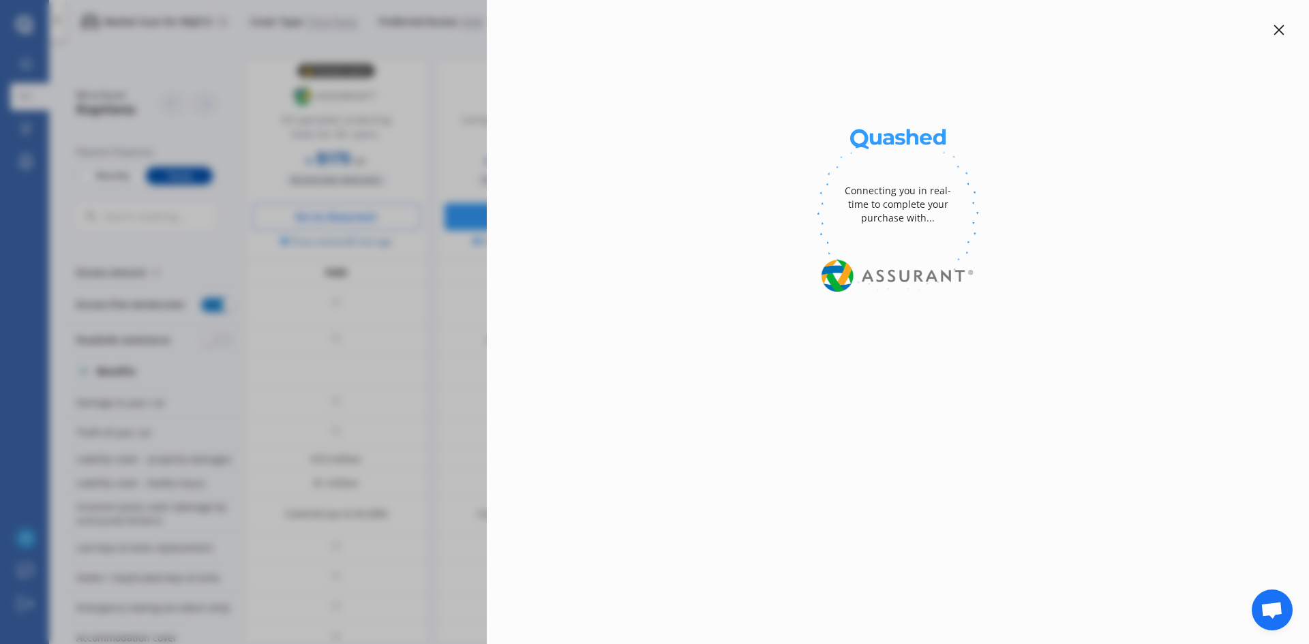
select select "Yearly"
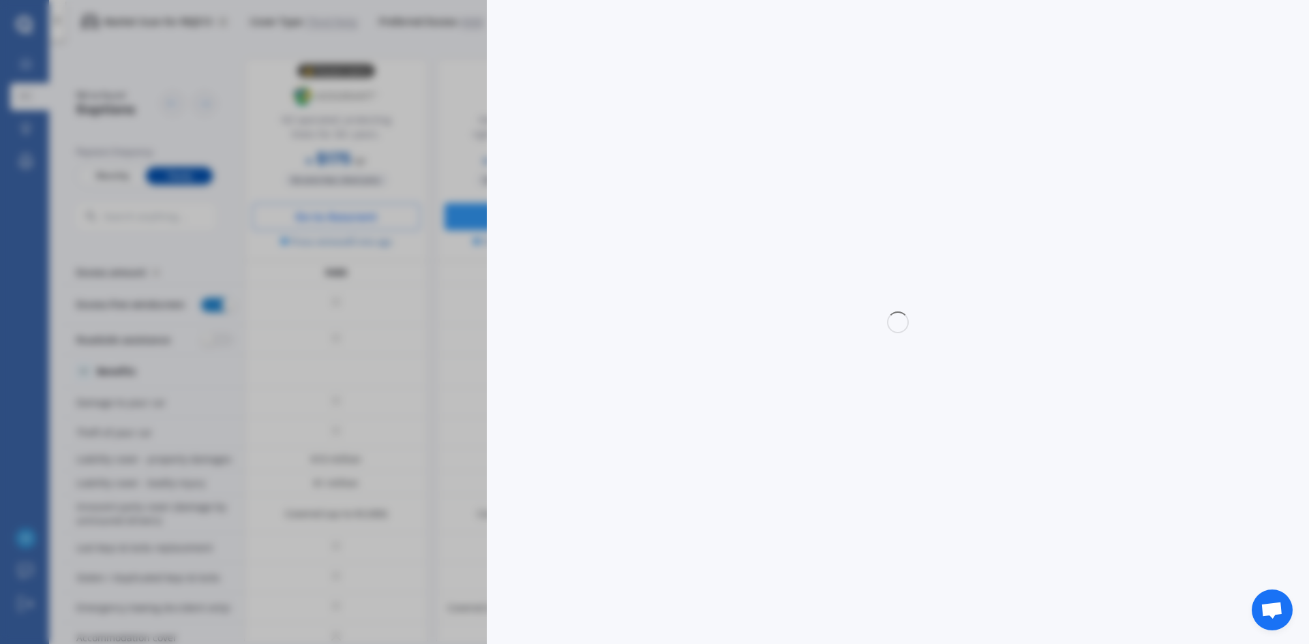
select select "3rd party"
select select "0"
select select "North Shore"
select select "HONDA"
select select "PETROL"
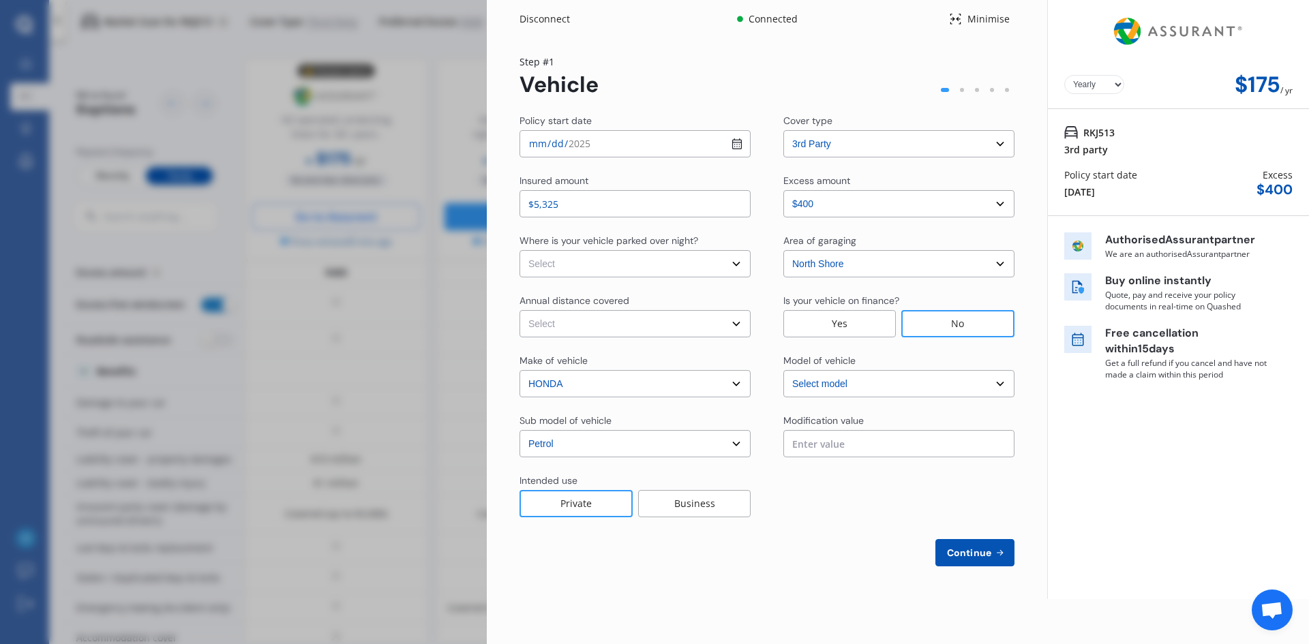
select select "FIT"
click at [530, 18] on div "Disconnect" at bounding box center [551, 19] width 65 height 14
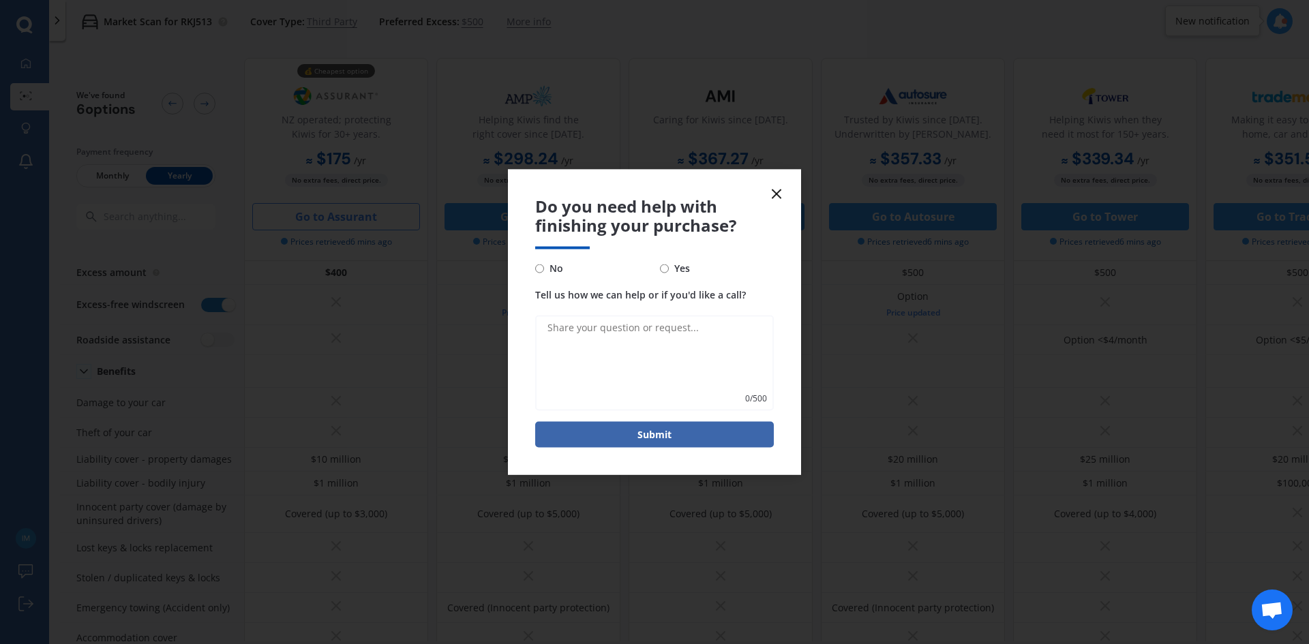
click at [776, 194] on line at bounding box center [776, 194] width 8 height 8
